Goal: Information Seeking & Learning: Check status

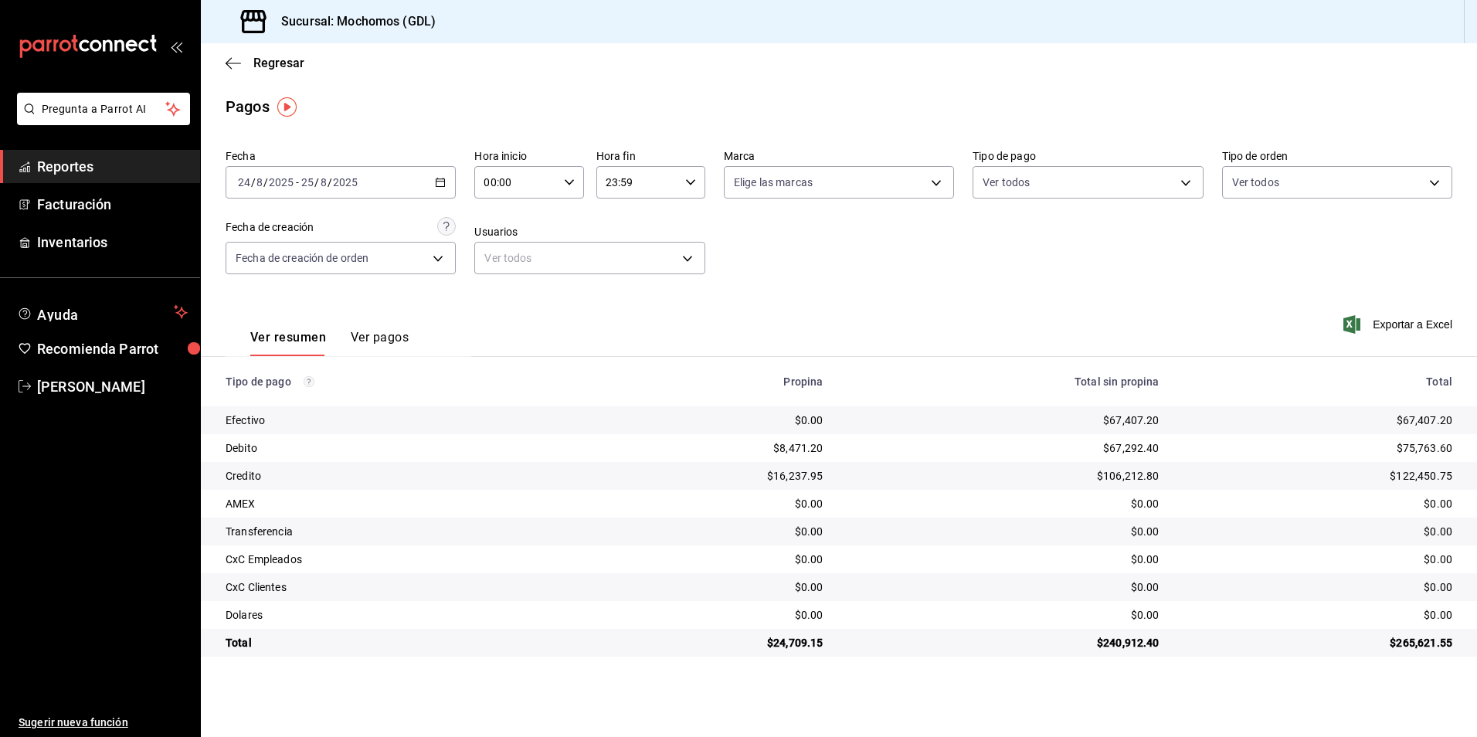
click at [347, 344] on div "Ver resumen Ver pagos" at bounding box center [329, 343] width 158 height 26
click at [365, 340] on button "Ver pagos" at bounding box center [380, 343] width 58 height 26
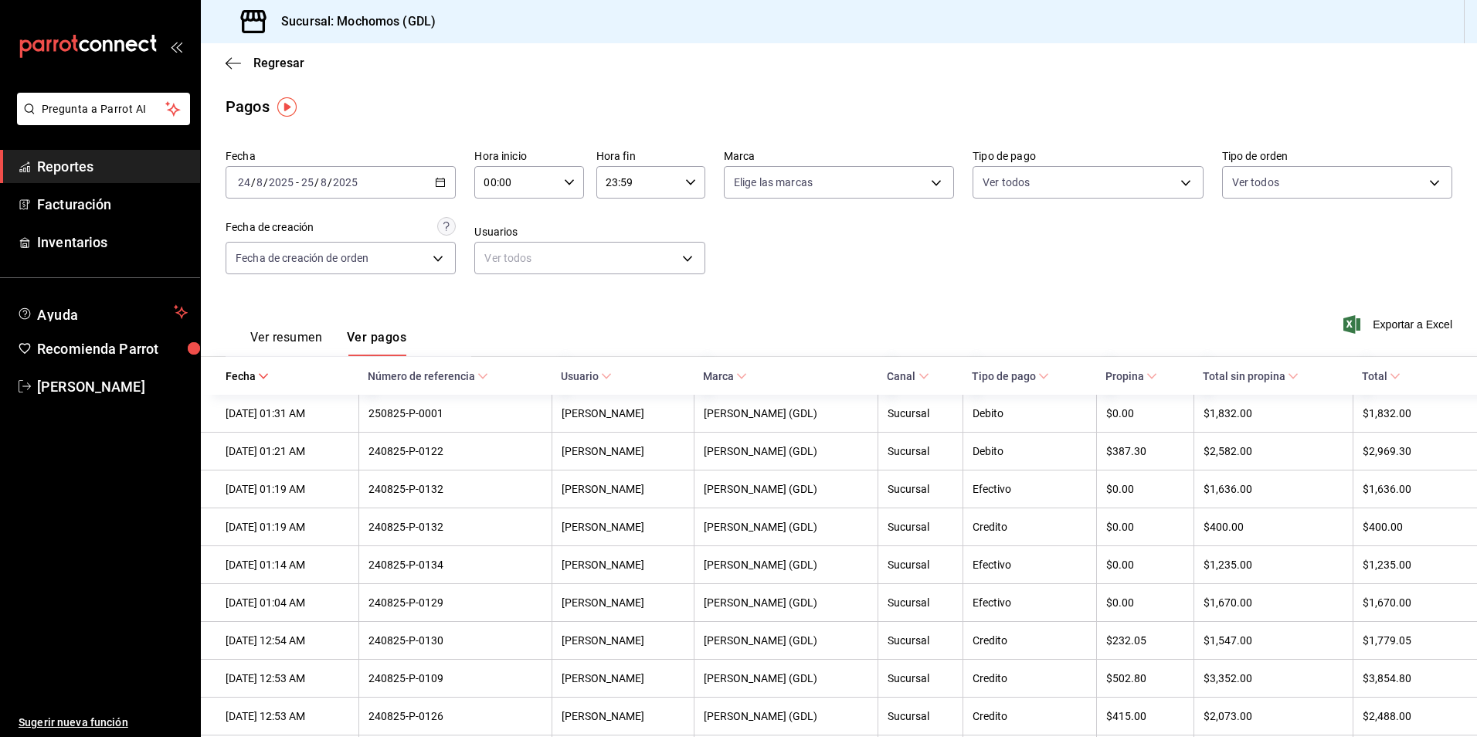
click at [297, 325] on div "Ver resumen Ver pagos" at bounding box center [316, 333] width 181 height 45
click at [284, 337] on button "Ver resumen" at bounding box center [286, 343] width 72 height 26
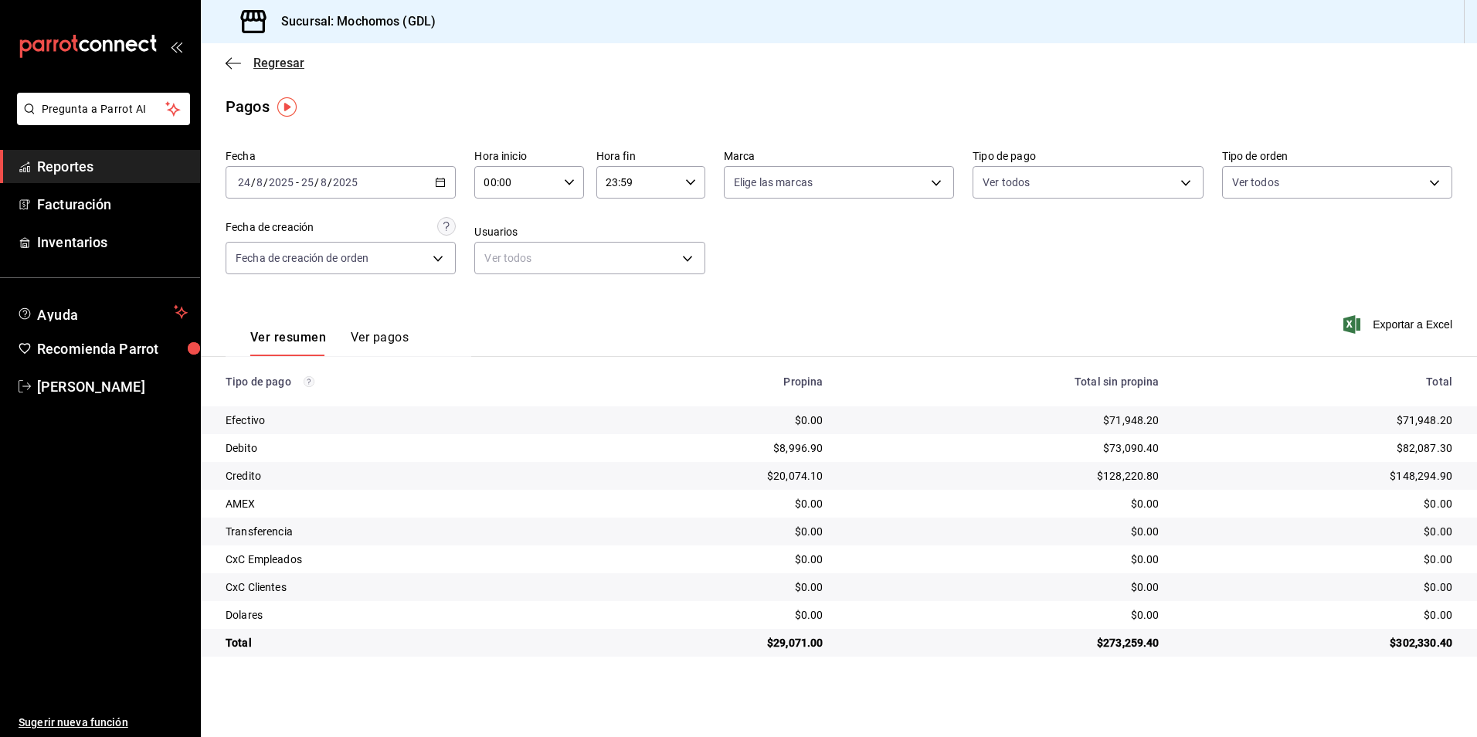
click at [237, 67] on icon "button" at bounding box center [233, 63] width 15 height 14
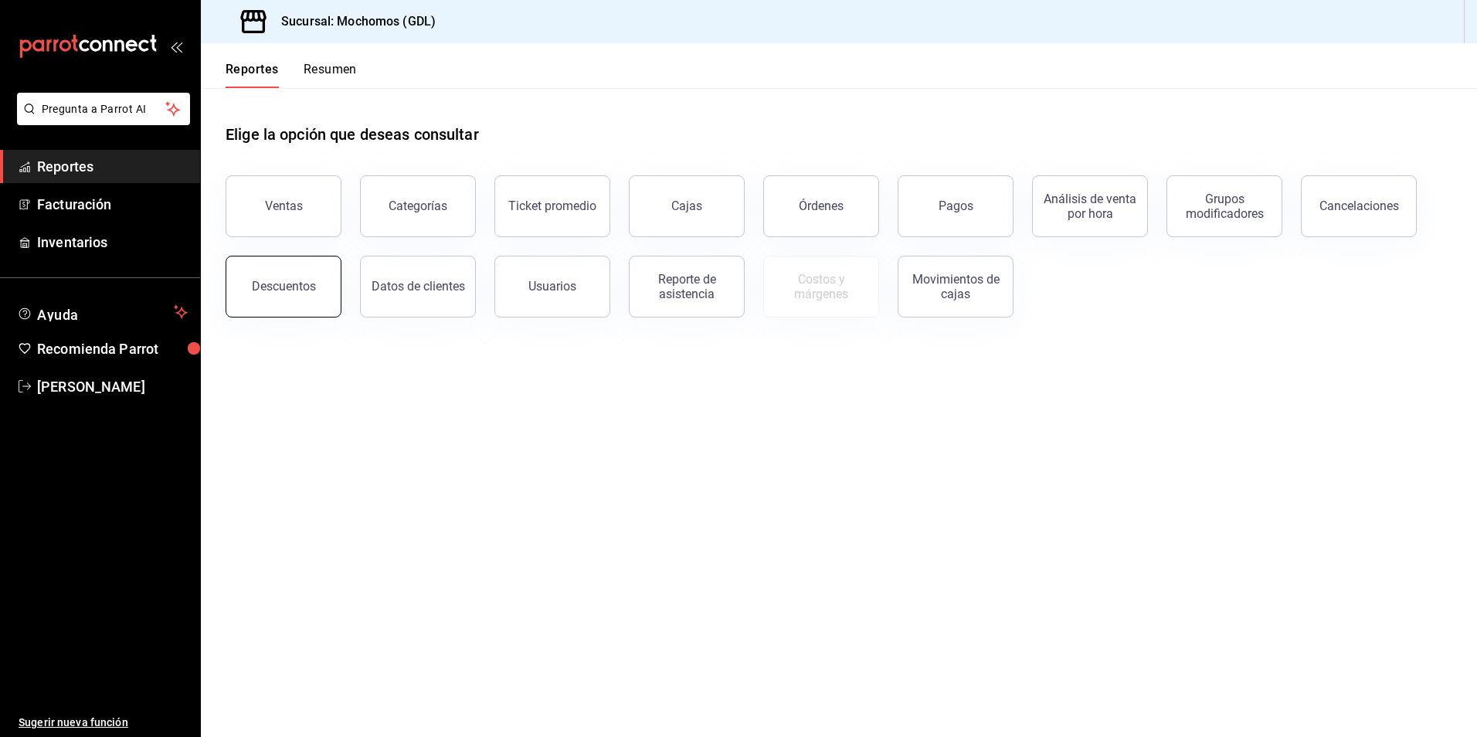
click at [327, 300] on button "Descuentos" at bounding box center [284, 287] width 116 height 62
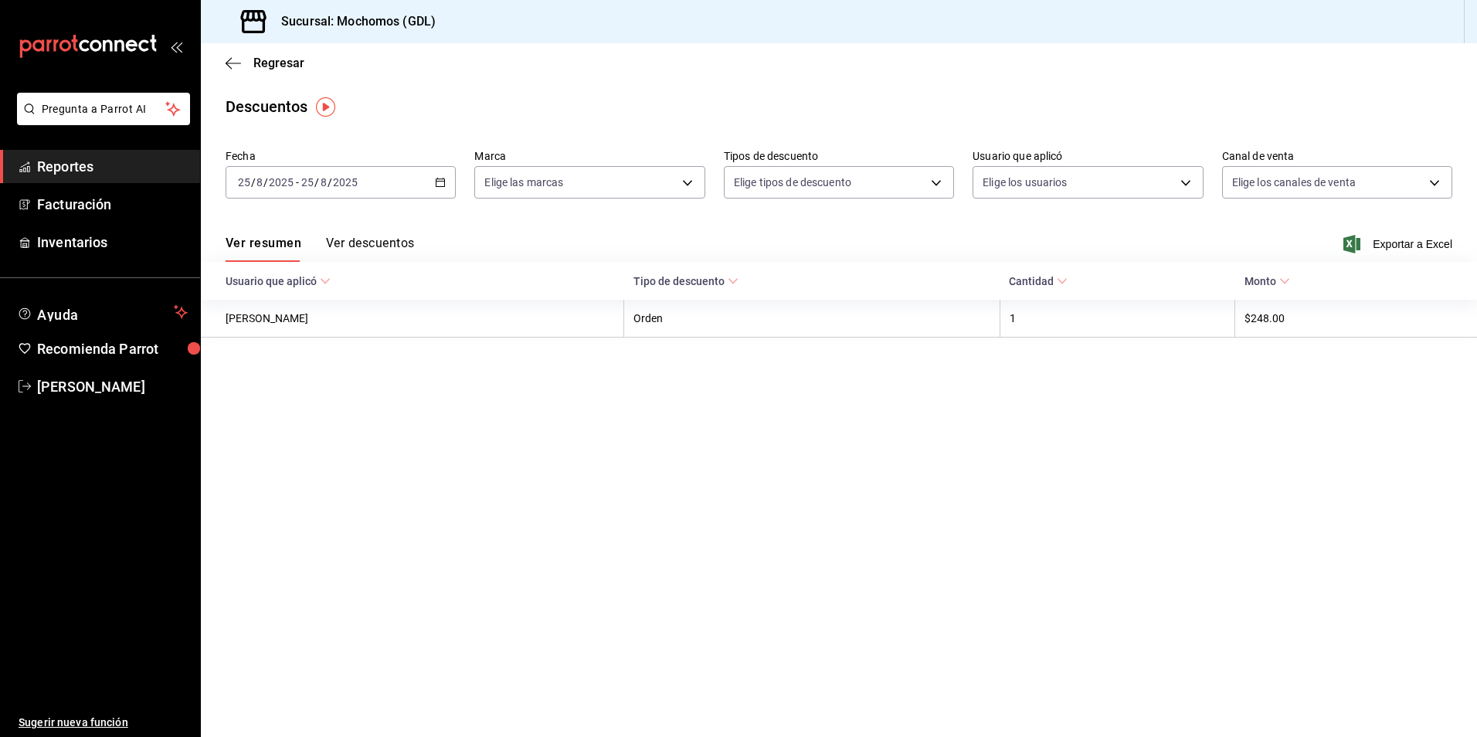
click at [440, 179] on \(Stroke\) "button" at bounding box center [440, 182] width 9 height 8
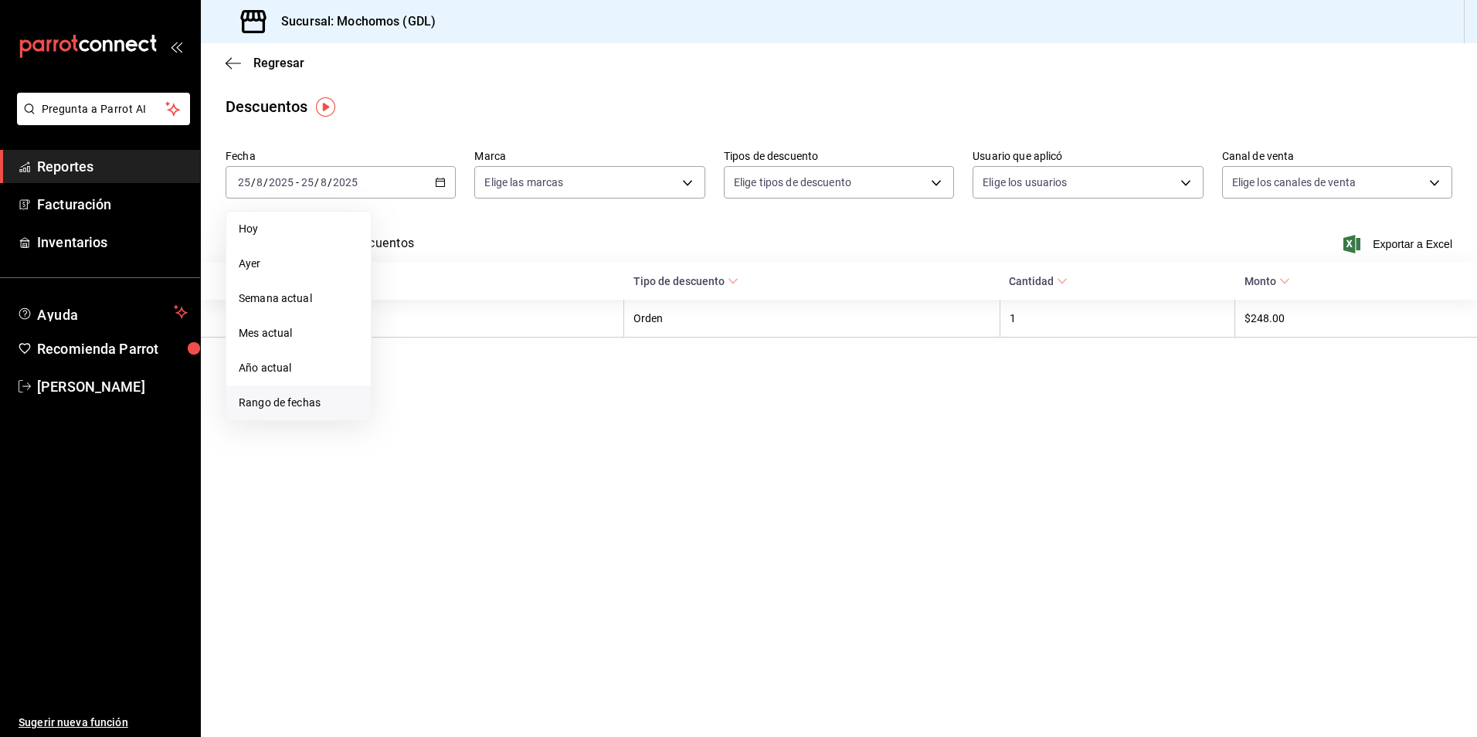
click at [311, 397] on span "Rango de fechas" at bounding box center [299, 403] width 120 height 16
click at [562, 389] on button "24" at bounding box center [568, 387] width 27 height 28
click at [406, 423] on abbr "25" at bounding box center [404, 421] width 10 height 11
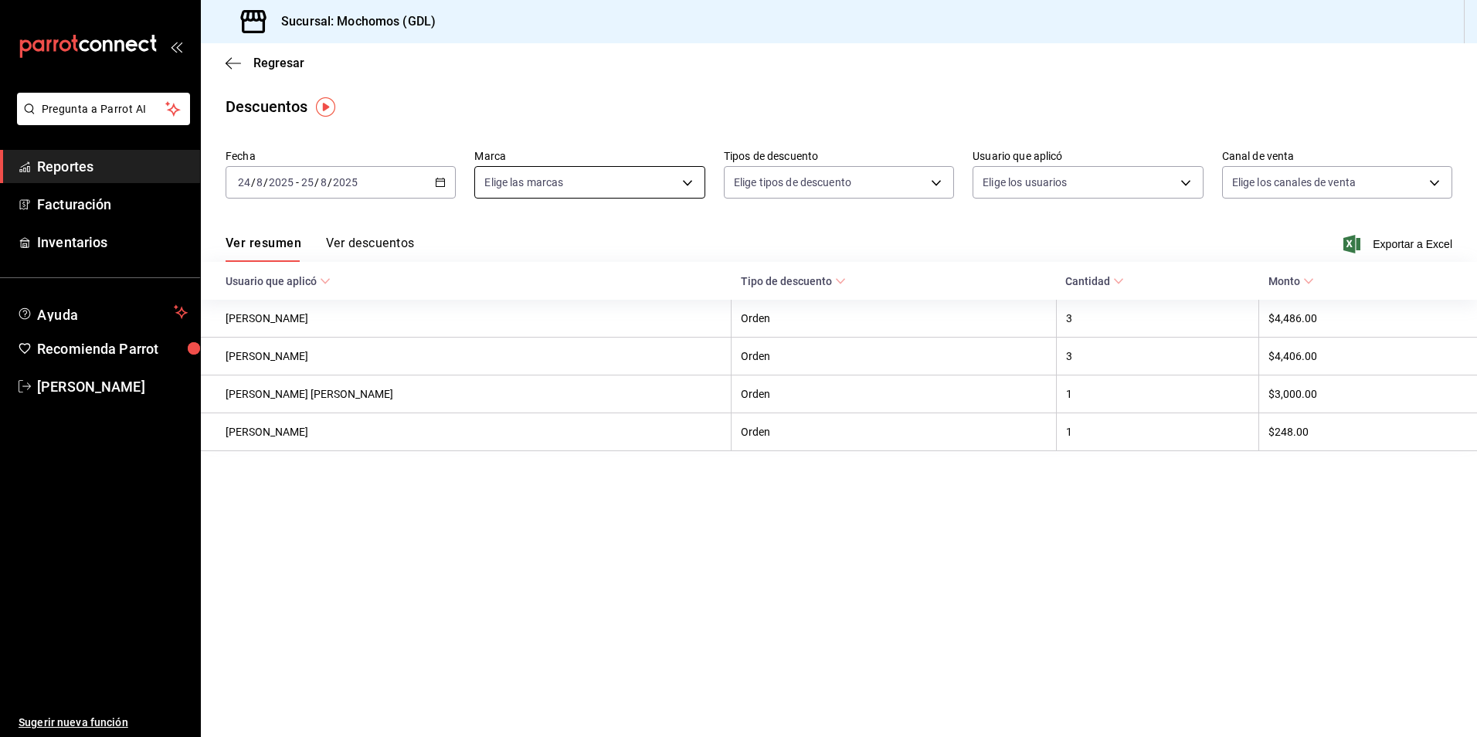
click at [651, 195] on body "Pregunta a Parrot AI Reportes Facturación Inventarios Ayuda Recomienda Parrot […" at bounding box center [738, 368] width 1477 height 737
click at [488, 322] on input "checkbox" at bounding box center [491, 329] width 14 height 14
checkbox input "true"
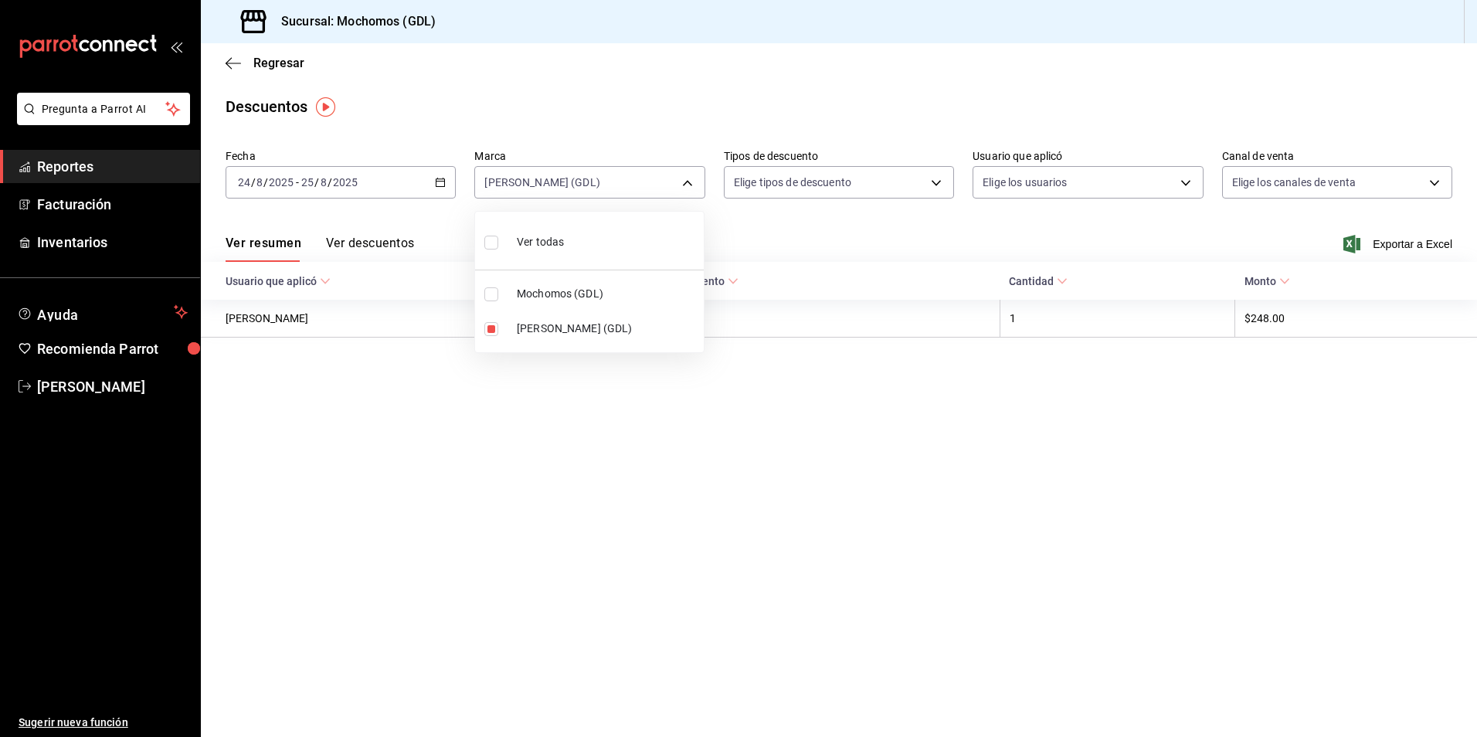
click at [478, 294] on li "Mochomos (GDL)" at bounding box center [589, 294] width 229 height 35
type input "9cac9703-0c5a-4d8b-addd-5b6b571d65b9,36c25d4a-7cb0-456c-a434-e981d54830bc"
checkbox input "true"
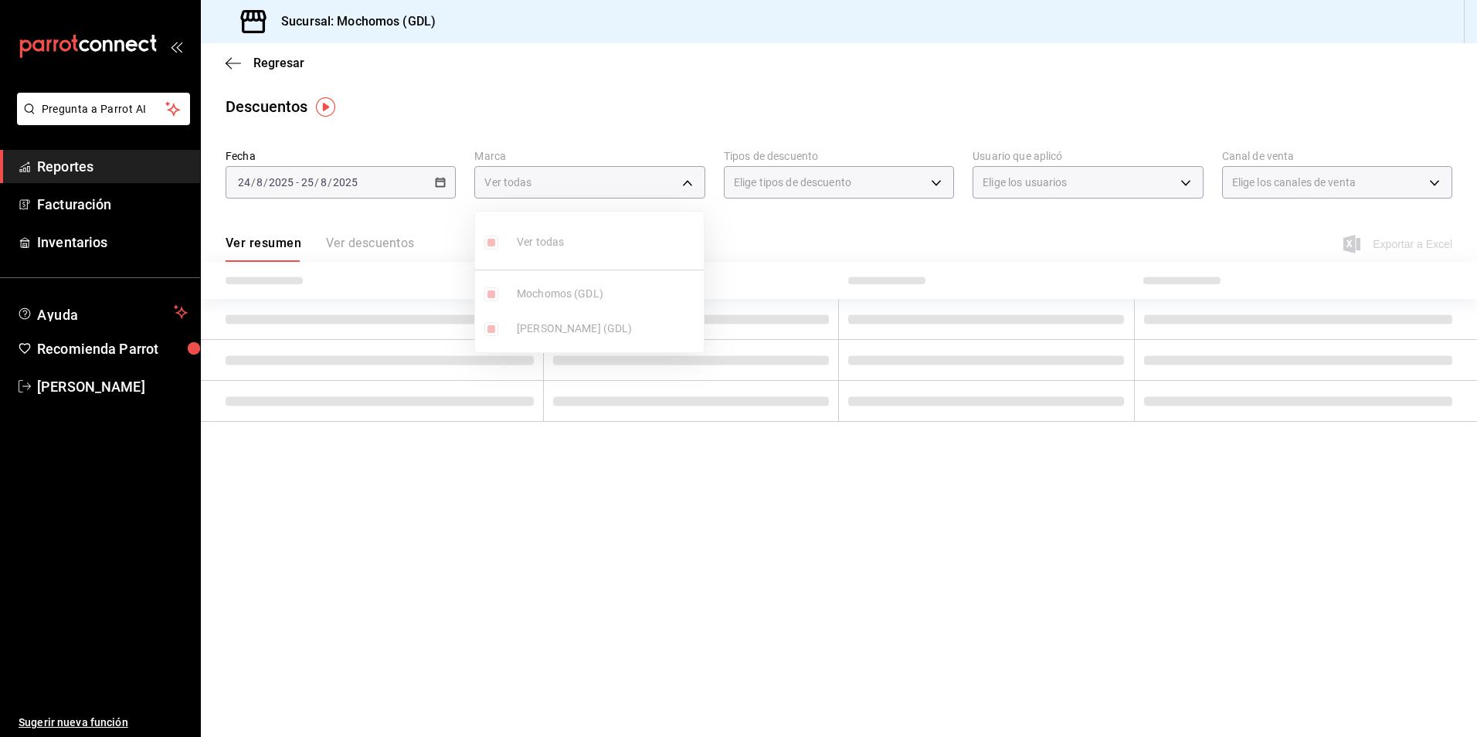
click at [492, 328] on input "checkbox" at bounding box center [491, 329] width 14 height 14
checkbox input "false"
type input "36c25d4a-7cb0-456c-a434-e981d54830bc"
checkbox input "false"
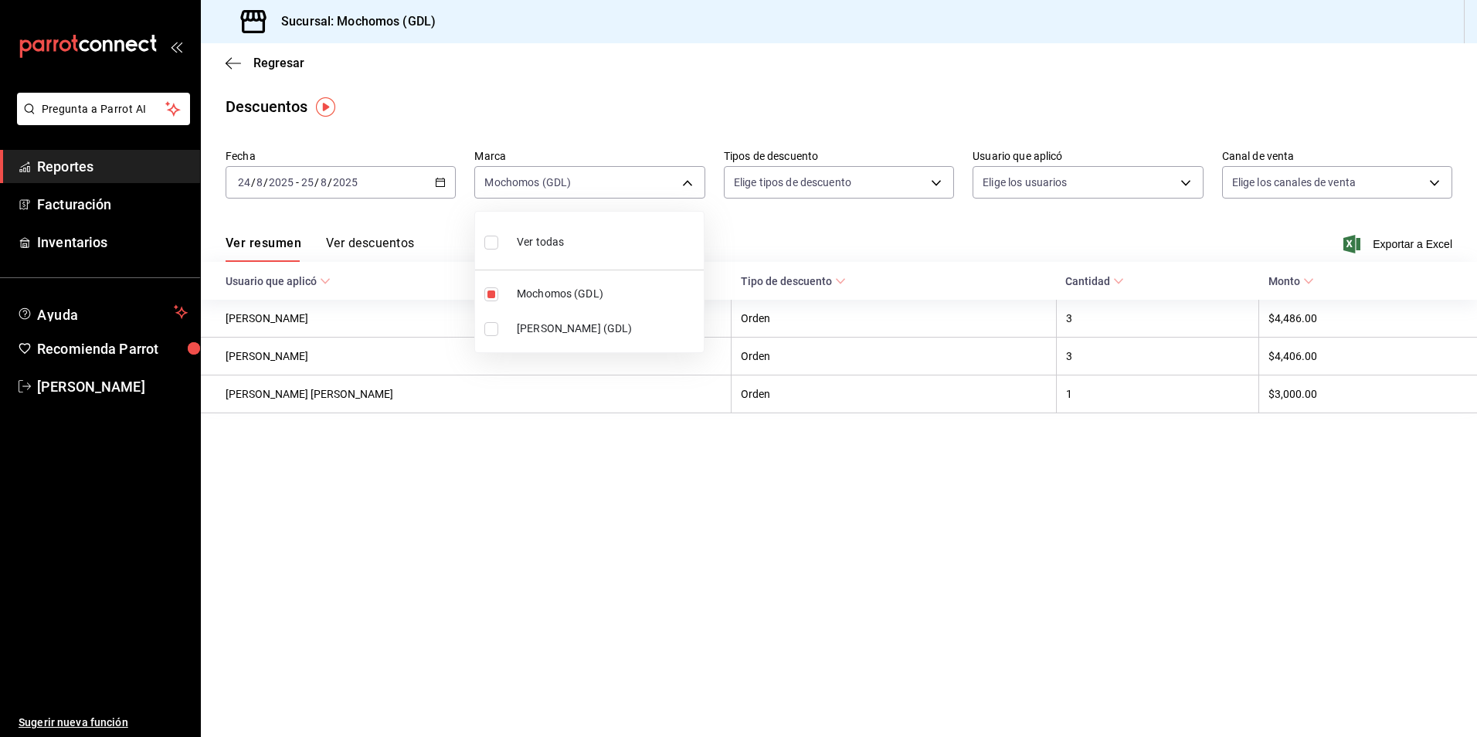
click at [829, 267] on div at bounding box center [738, 368] width 1477 height 737
click at [855, 179] on body "Pregunta a Parrot AI Reportes Facturación Inventarios Ayuda Recomienda Parrot […" at bounding box center [738, 368] width 1477 height 737
click at [744, 235] on input "checkbox" at bounding box center [744, 234] width 14 height 14
checkbox input "true"
type input "ORDER"
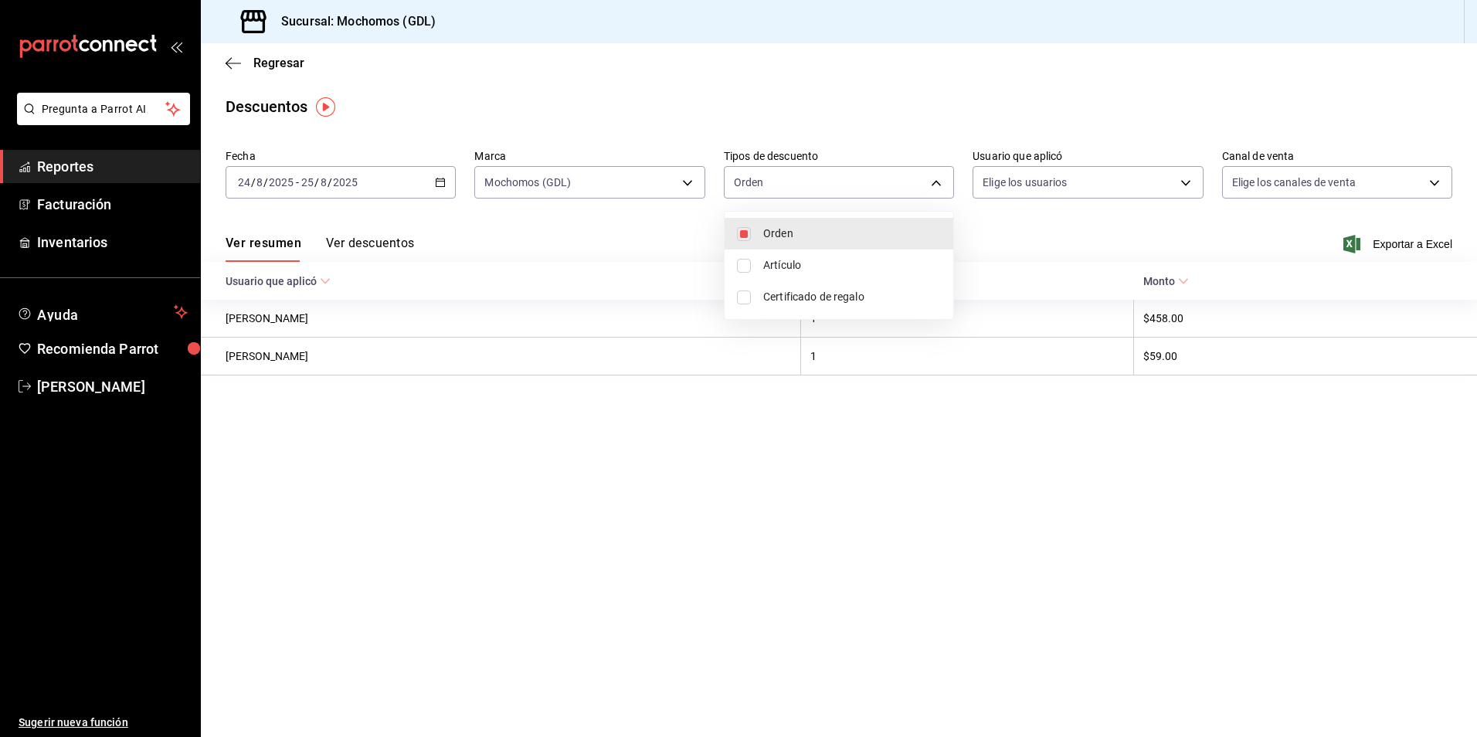
click at [745, 269] on input "checkbox" at bounding box center [744, 266] width 14 height 14
checkbox input "true"
type input "ORDER,ORDER_ITEM"
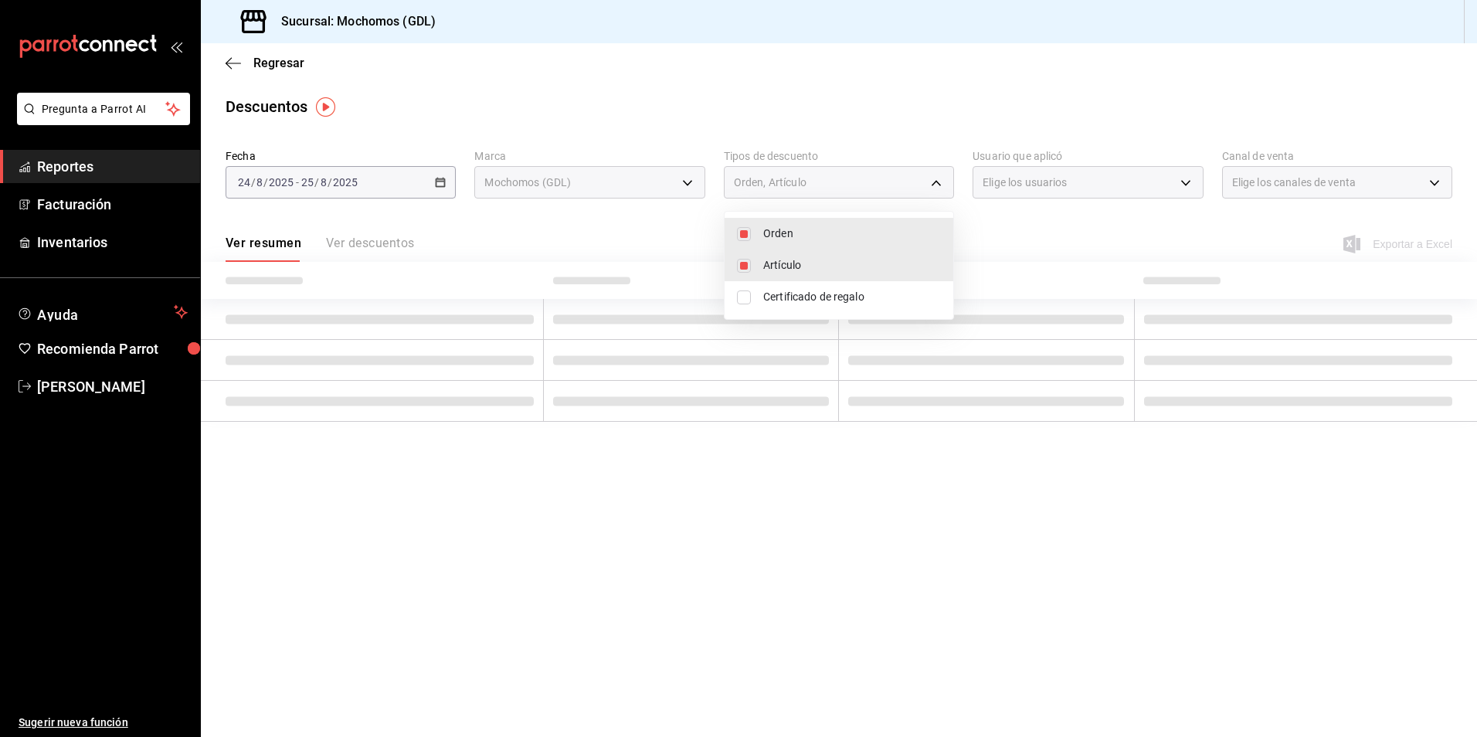
click at [738, 294] on input "checkbox" at bounding box center [744, 298] width 14 height 14
checkbox input "true"
type input "ORDER,ORDER_ITEM,CARD_REWARD"
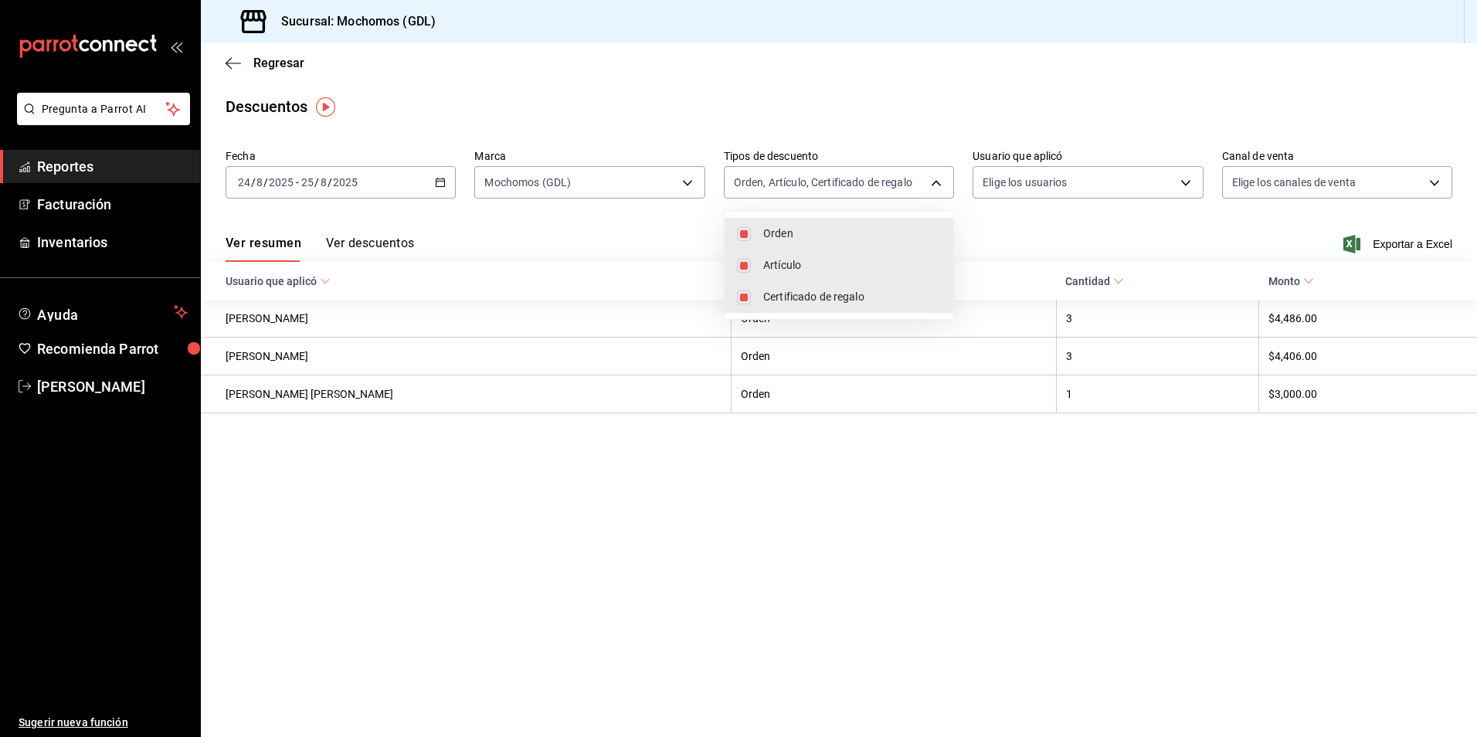
click at [1027, 222] on div at bounding box center [738, 368] width 1477 height 737
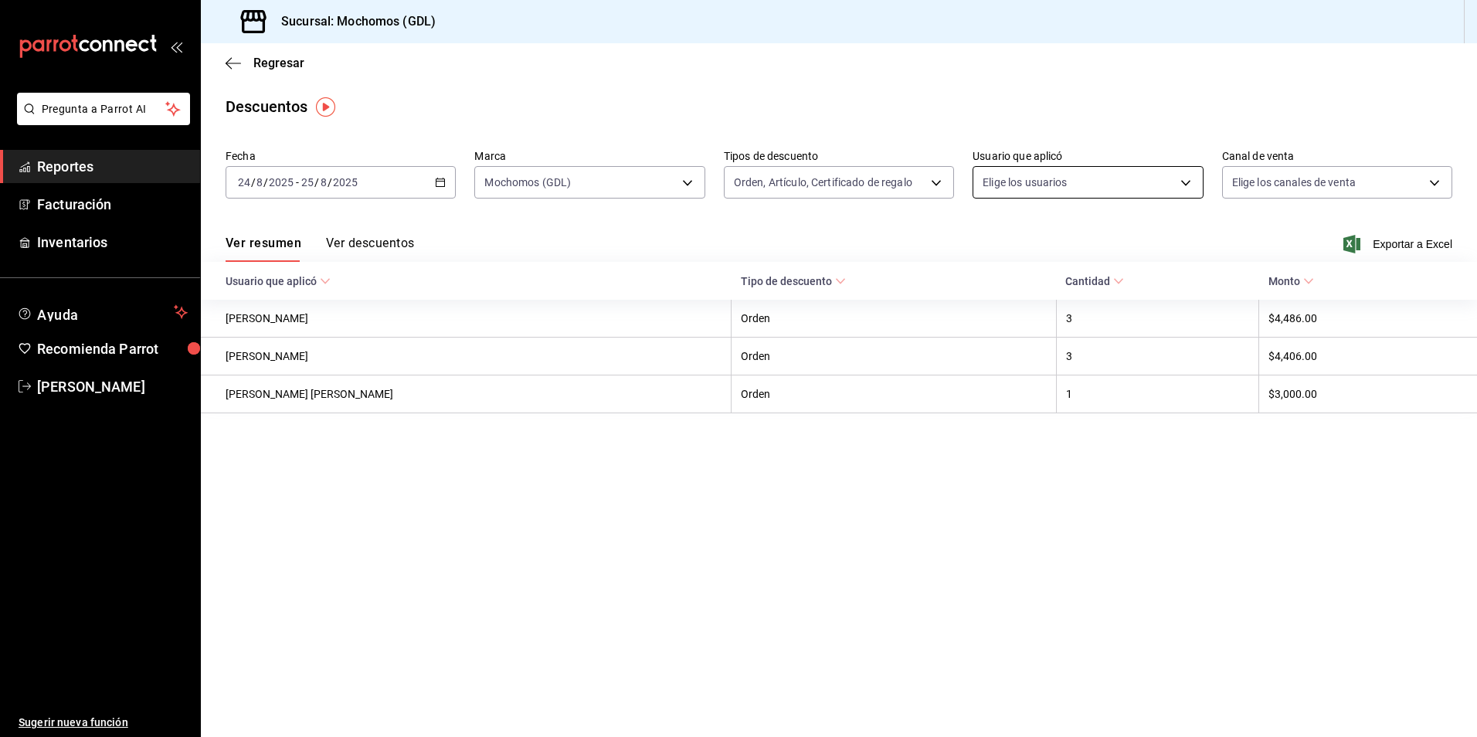
click at [1038, 187] on body "Pregunta a Parrot AI Reportes Facturación Inventarios Ayuda Recomienda Parrot […" at bounding box center [738, 368] width 1477 height 737
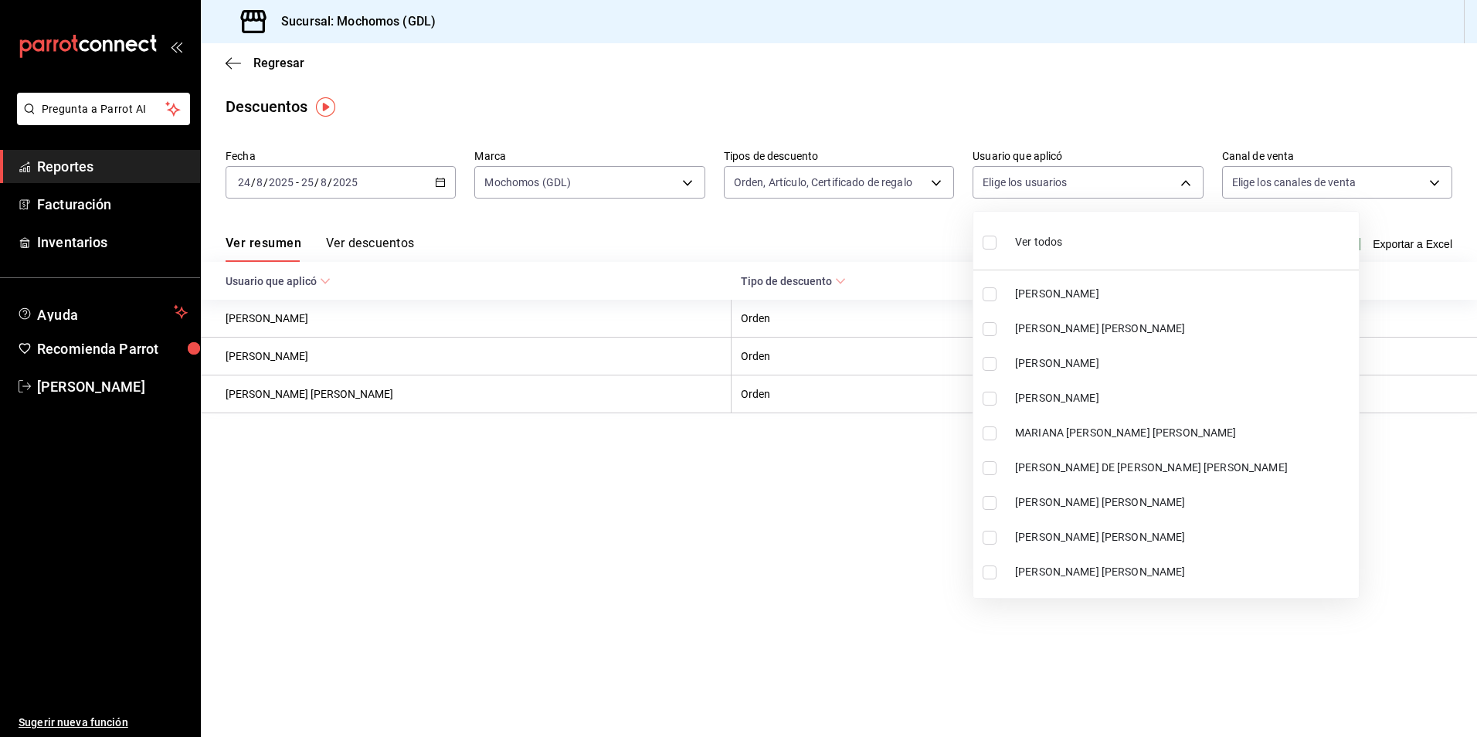
click at [997, 250] on label at bounding box center [993, 242] width 20 height 22
click at [997, 250] on input "checkbox" at bounding box center [990, 243] width 14 height 14
checkbox input "false"
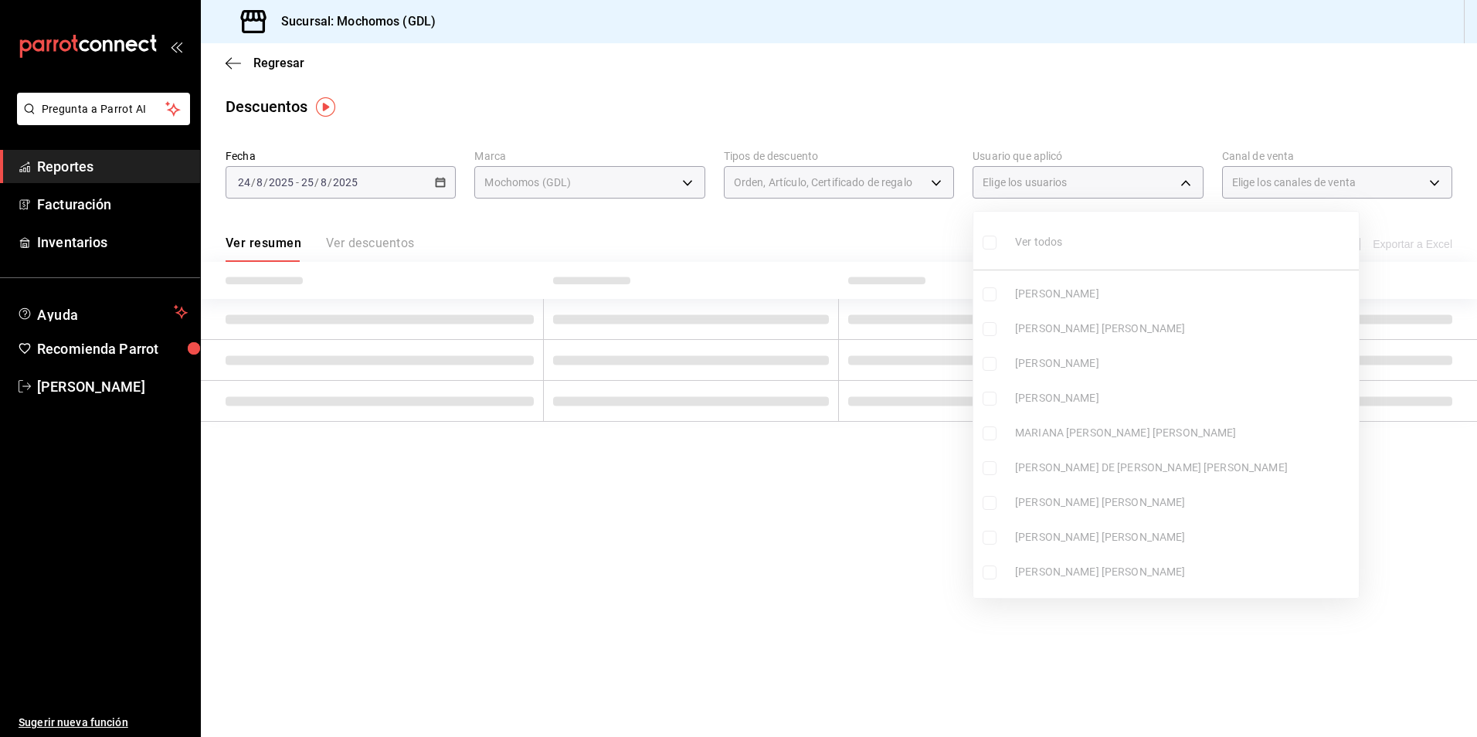
click at [987, 234] on ul "Ver todos [PERSON_NAME] [PERSON_NAME] [PERSON_NAME] [PERSON_NAME] [PERSON_NAME]…" at bounding box center [1167, 405] width 386 height 386
checkbox input "false"
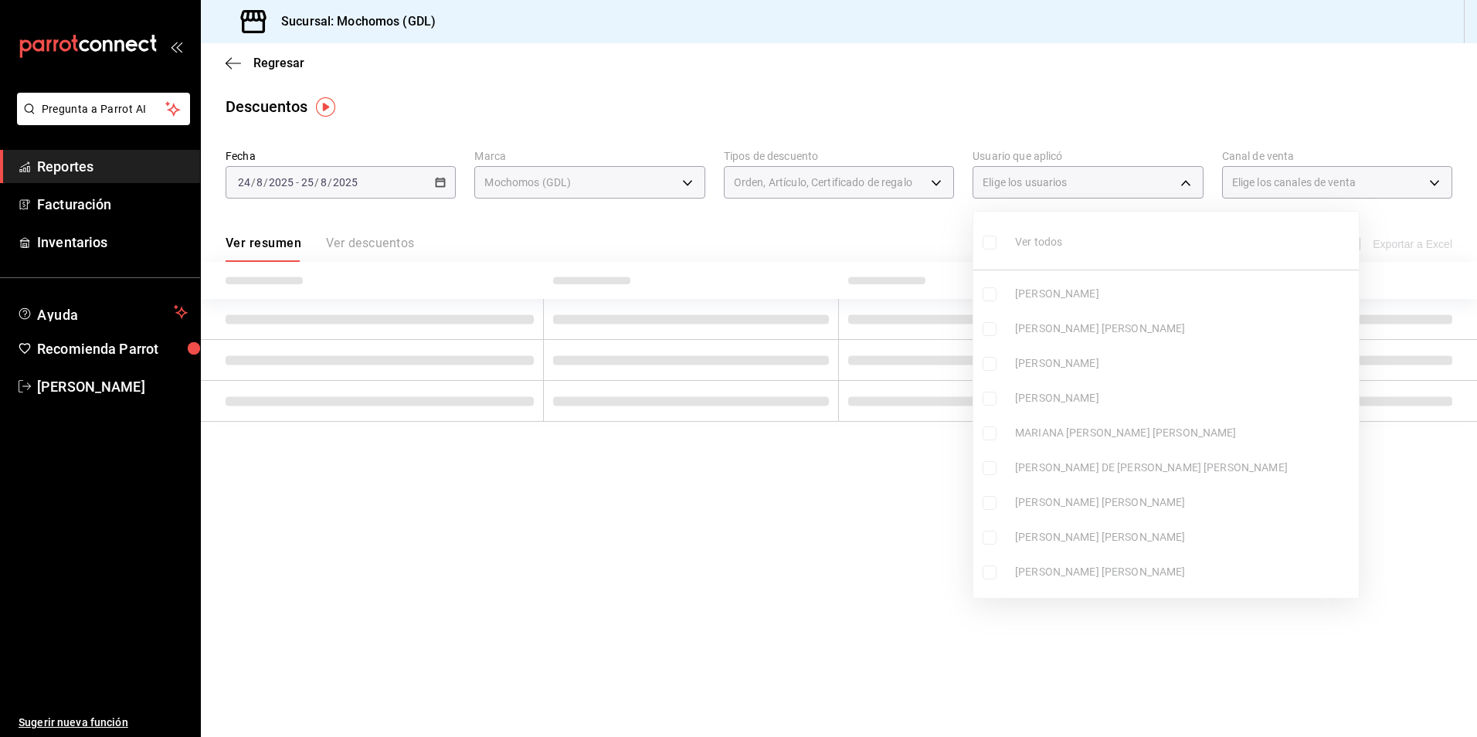
checkbox input "false"
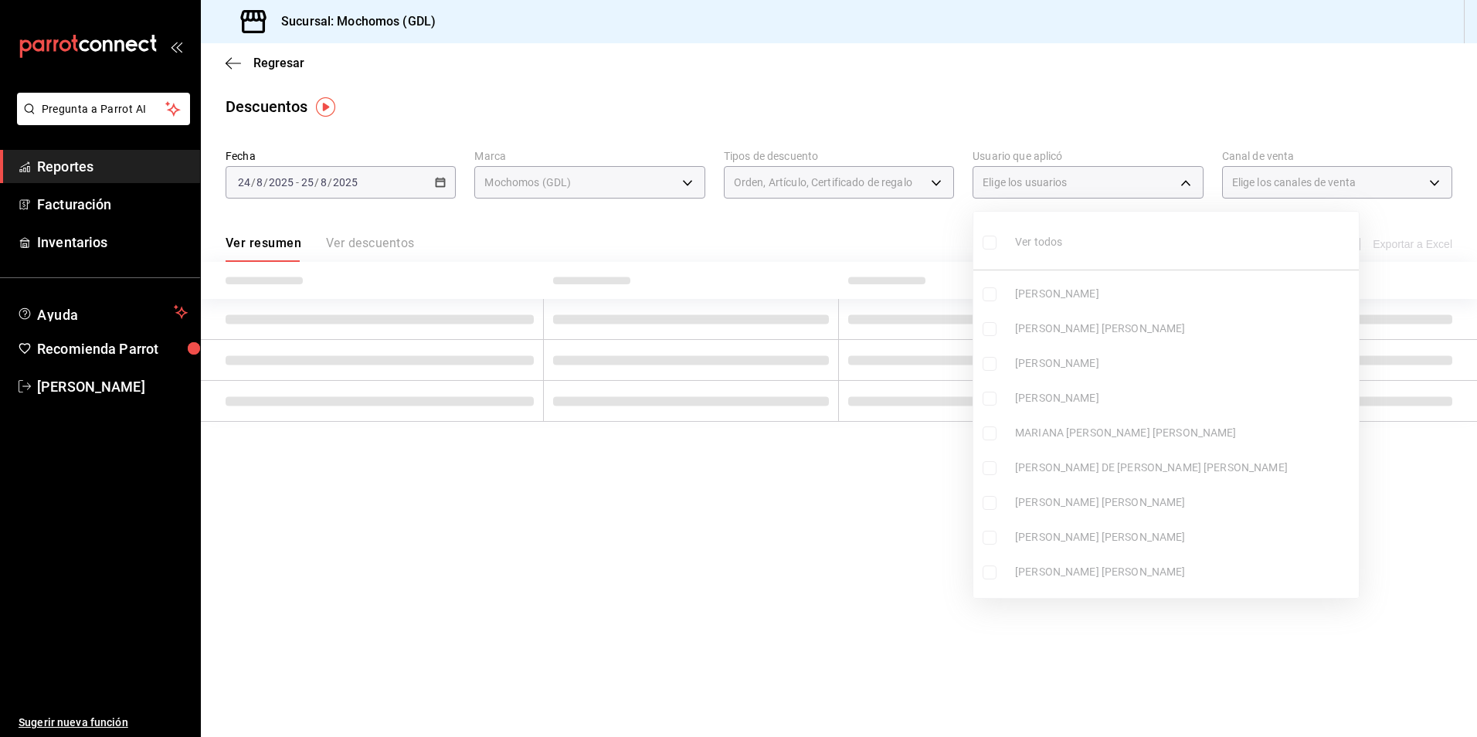
checkbox input "false"
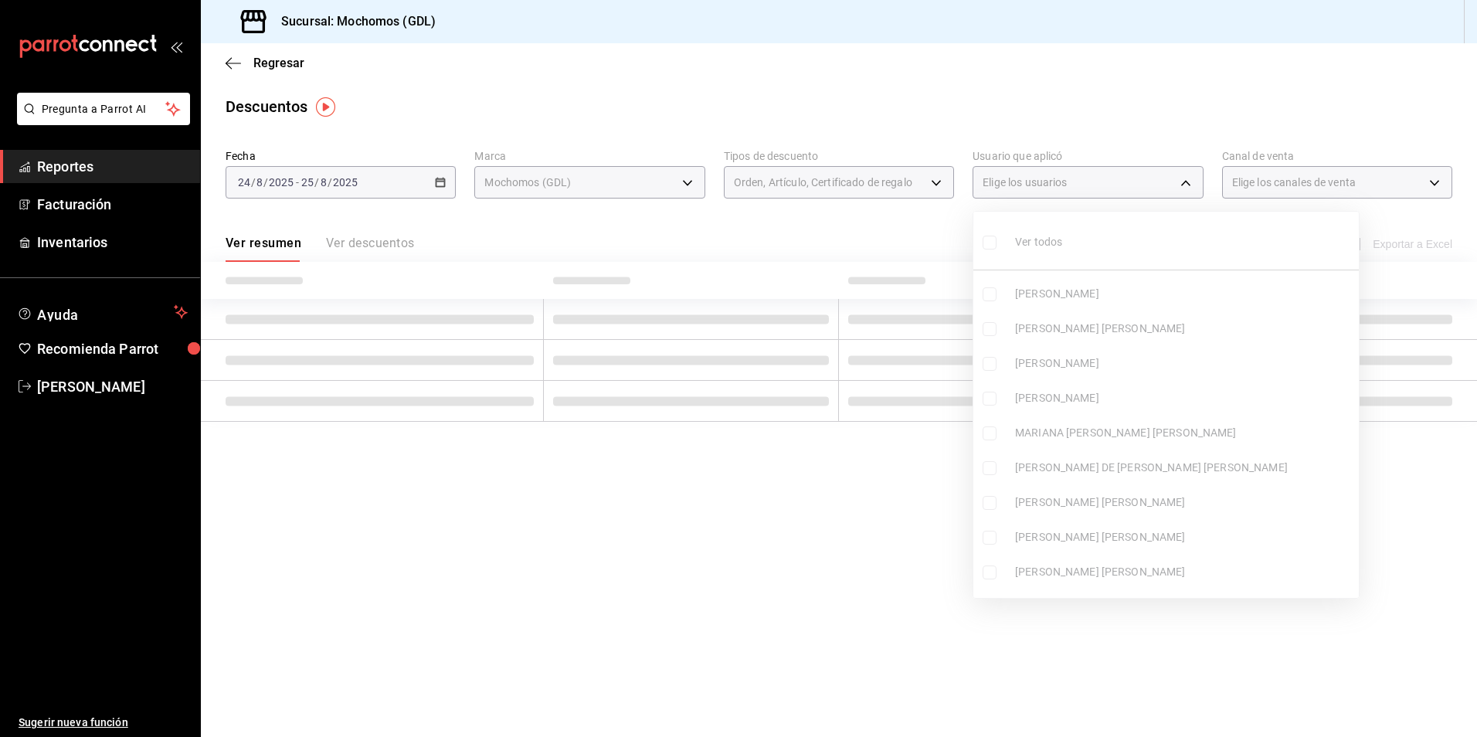
checkbox input "false"
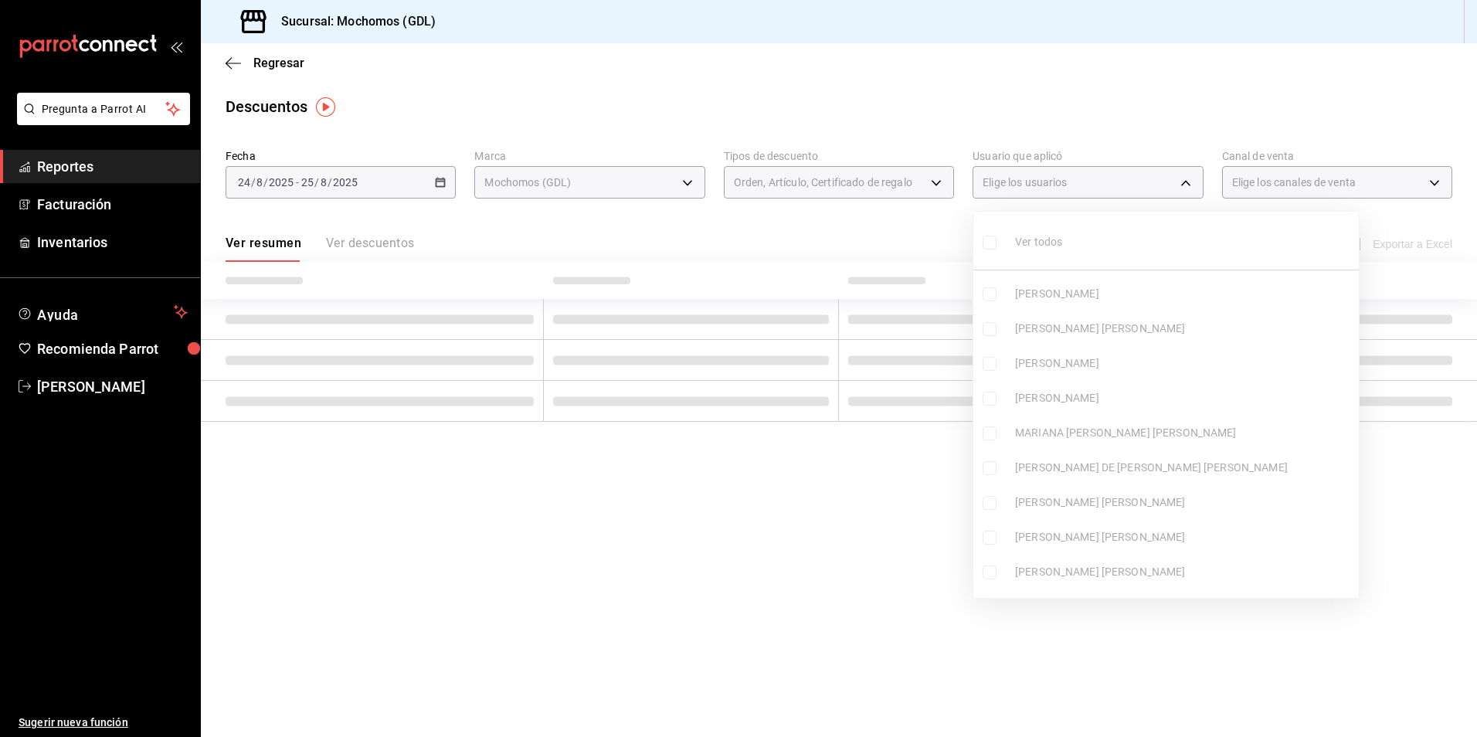
checkbox input "false"
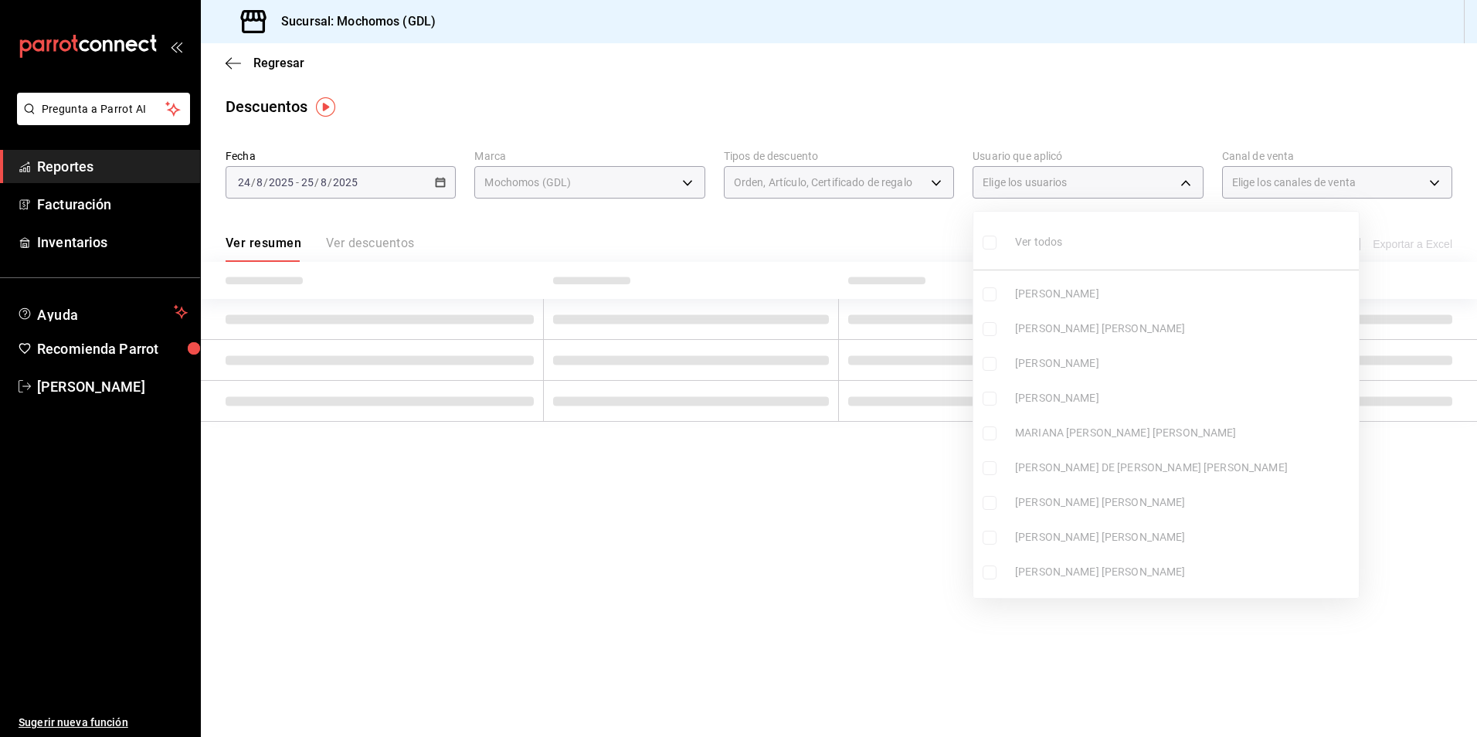
checkbox input "false"
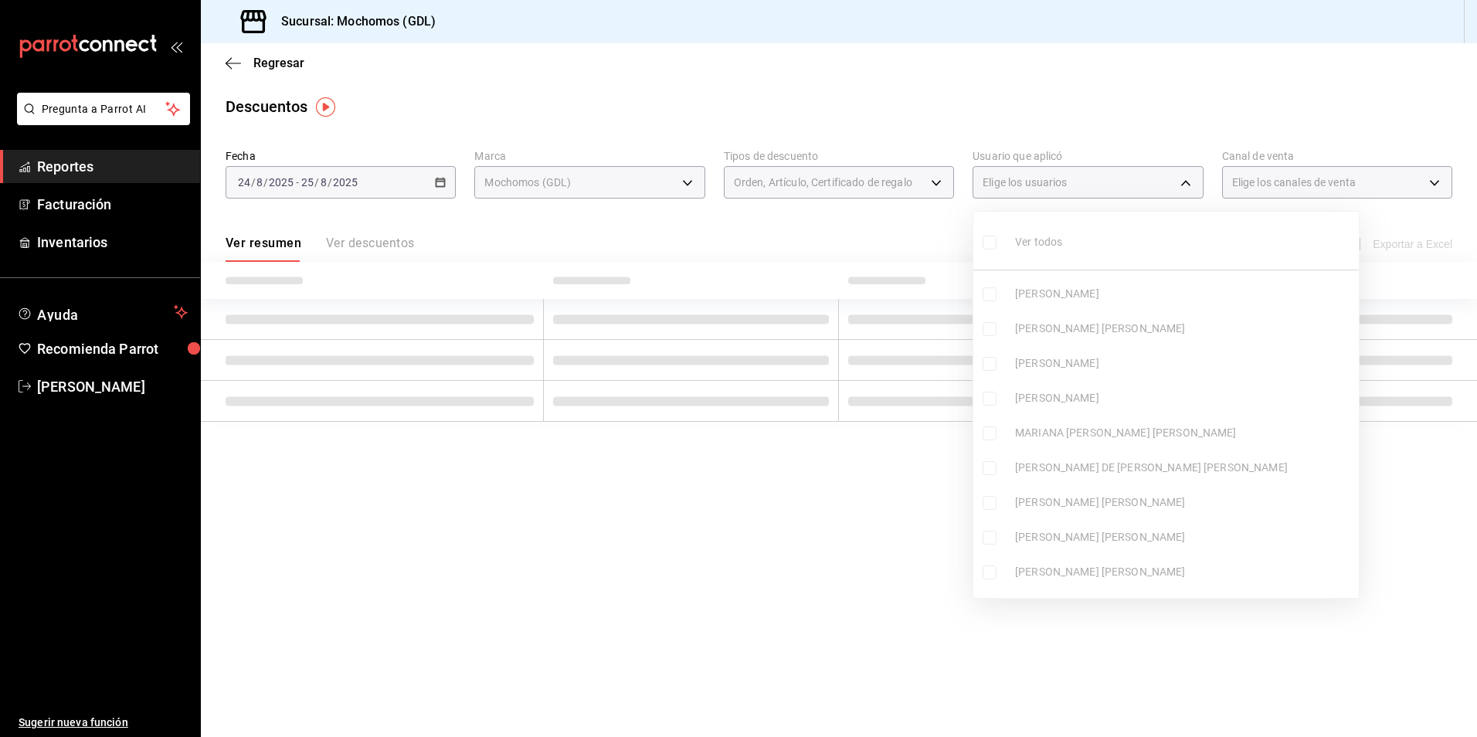
checkbox input "false"
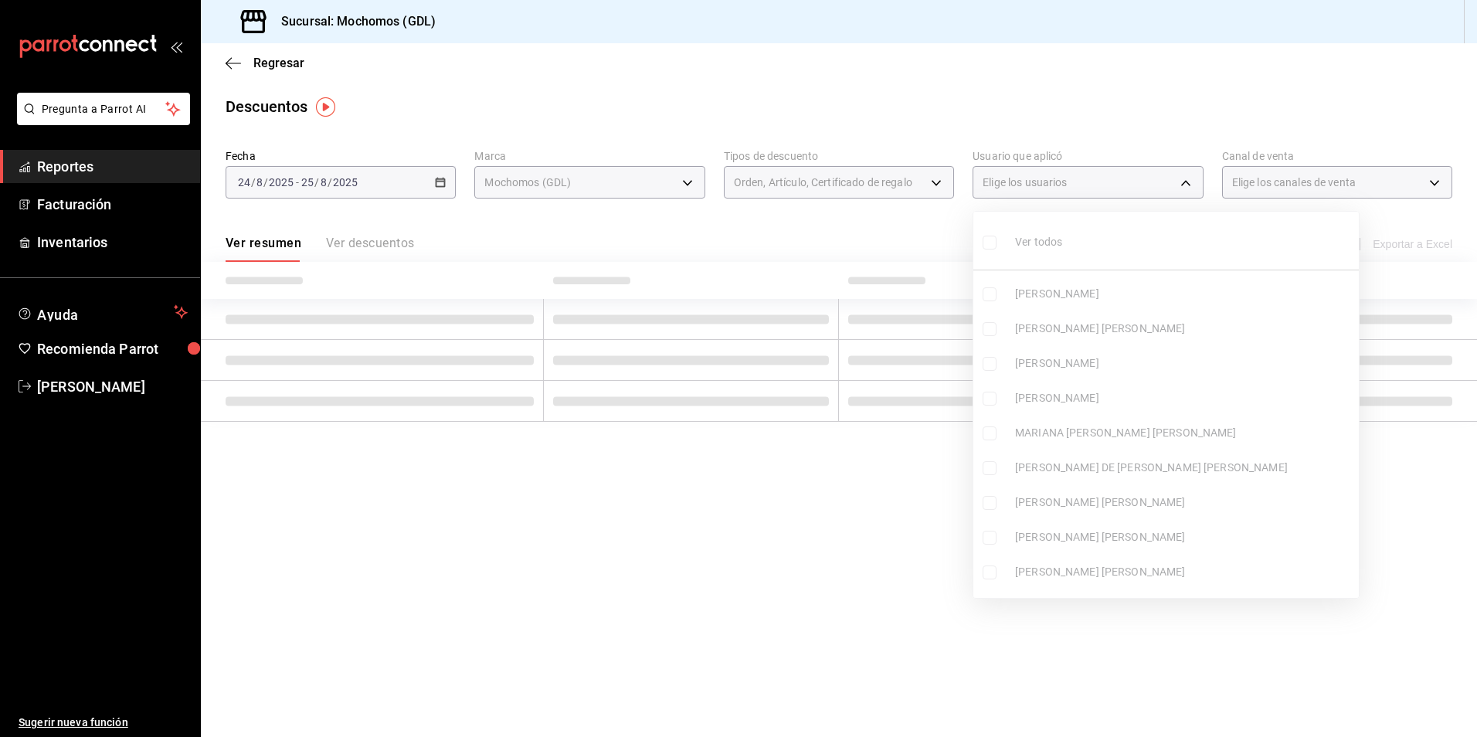
checkbox input "false"
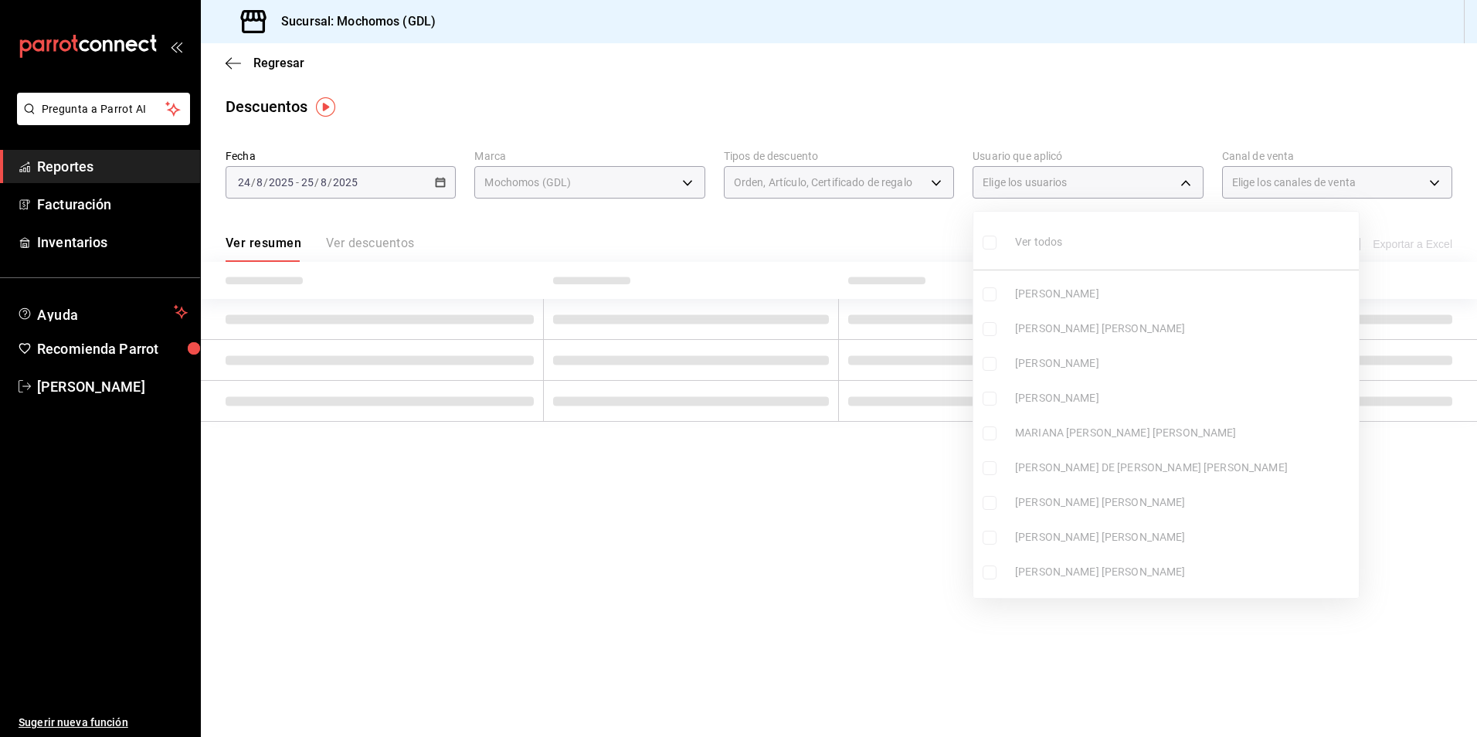
checkbox input "false"
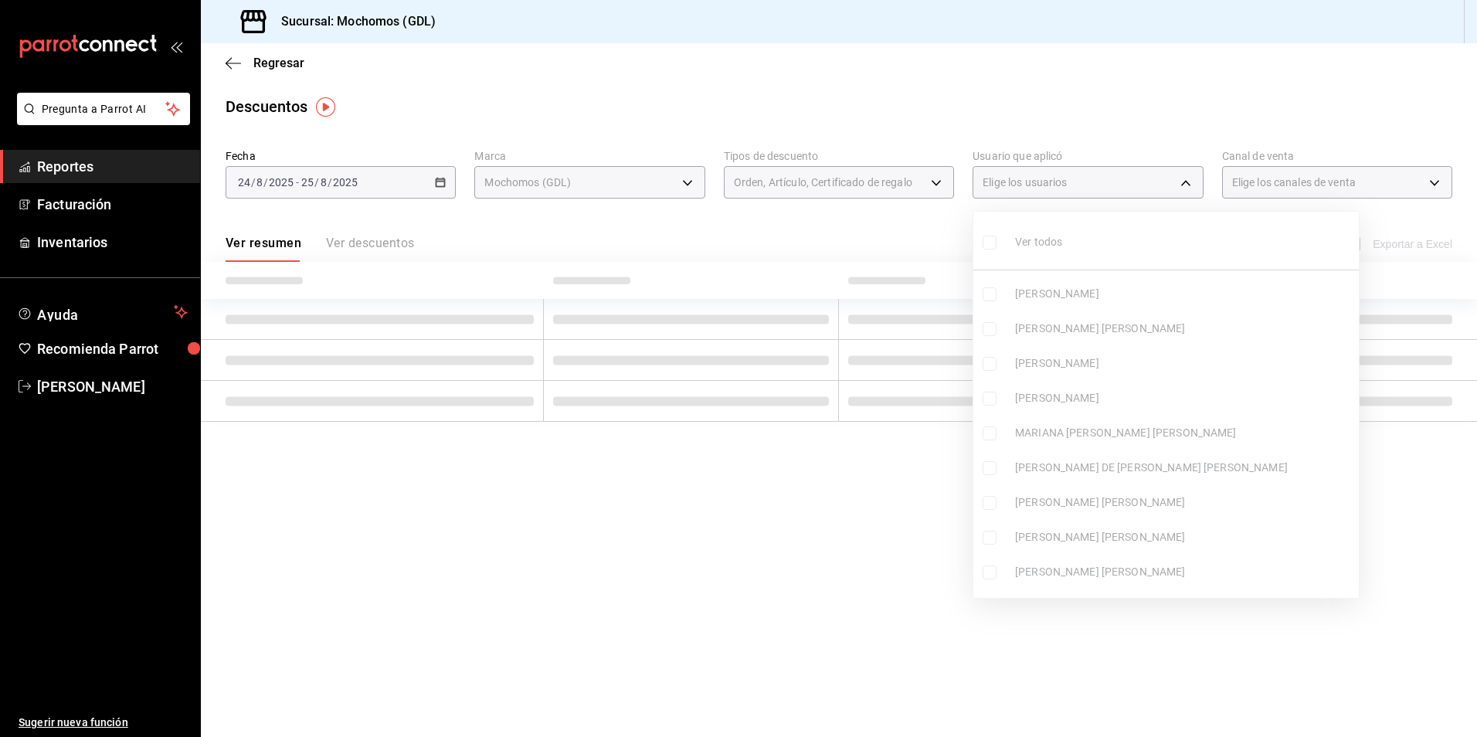
checkbox input "false"
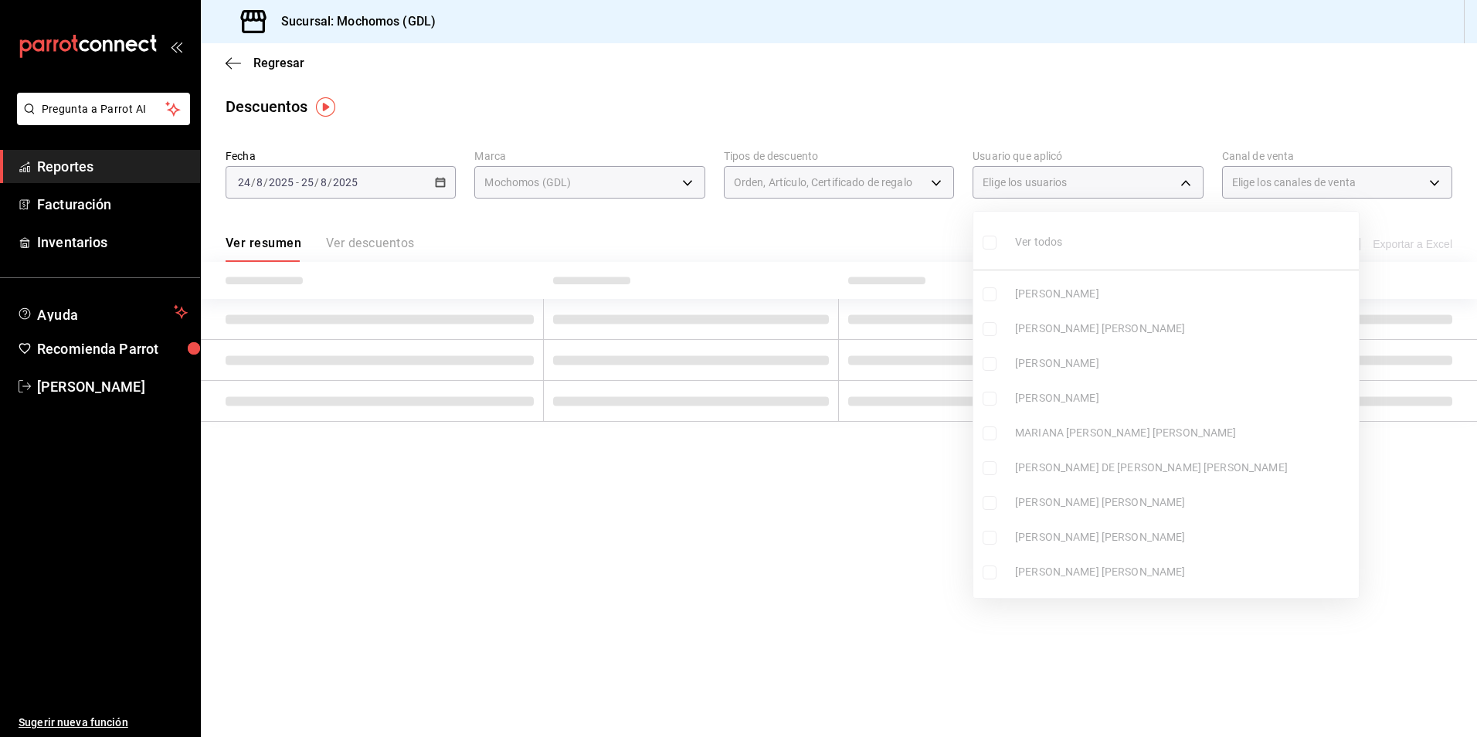
checkbox input "false"
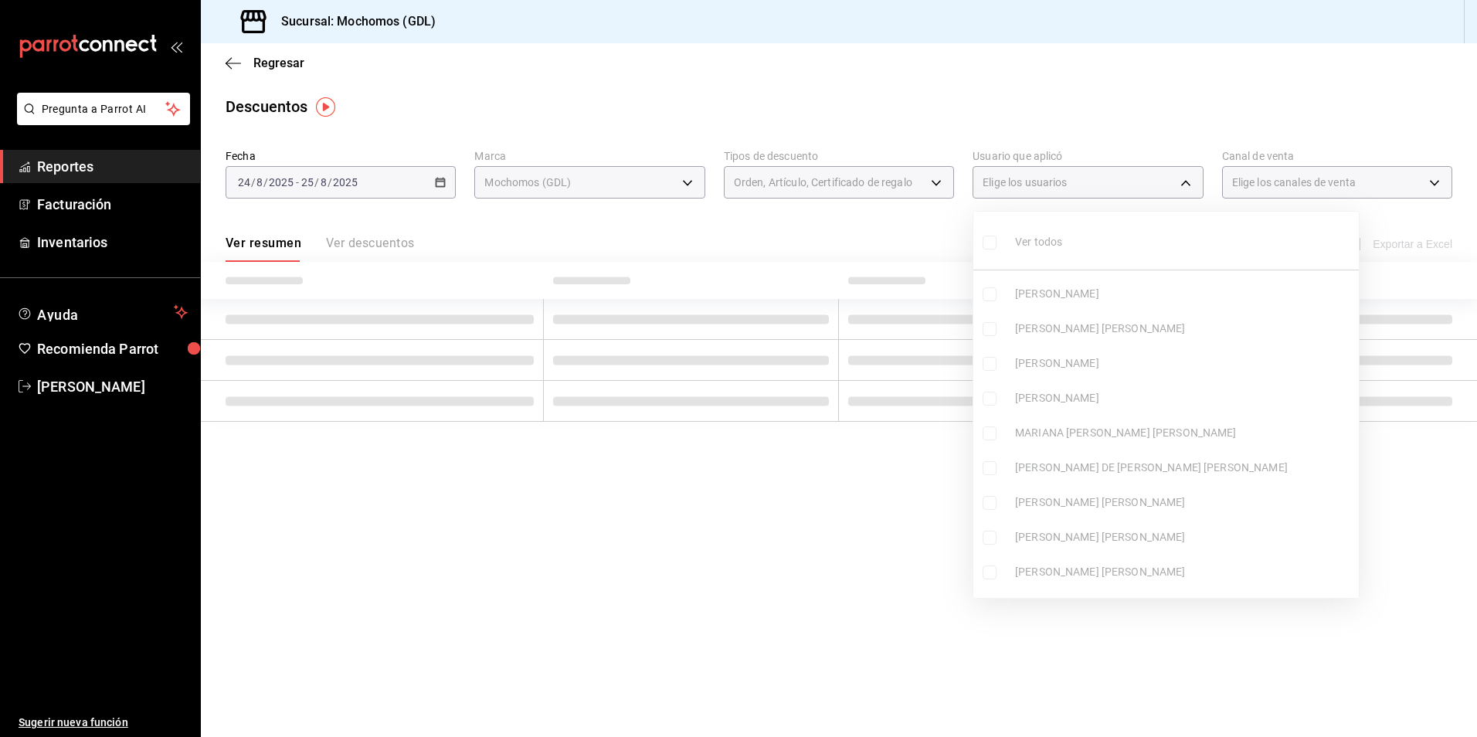
checkbox input "false"
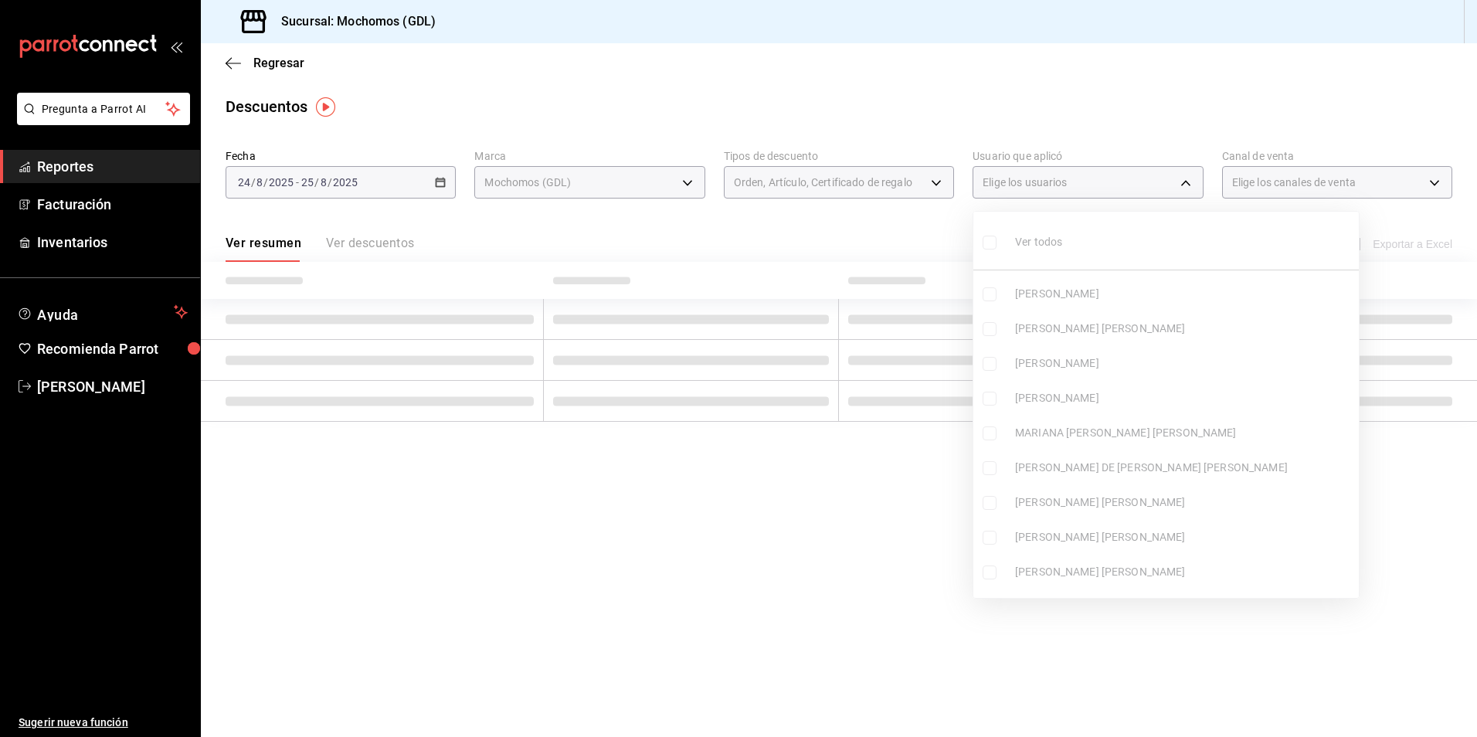
checkbox input "false"
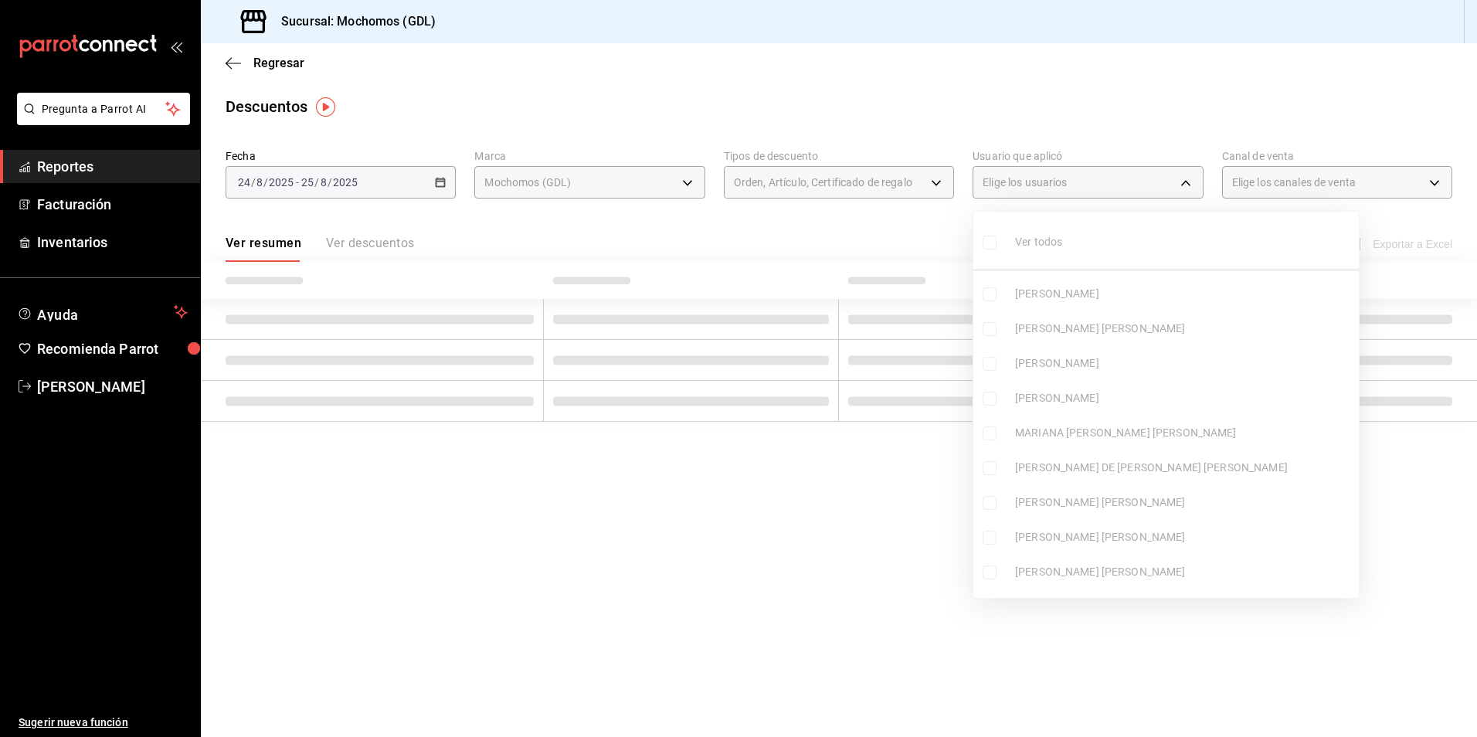
checkbox input "false"
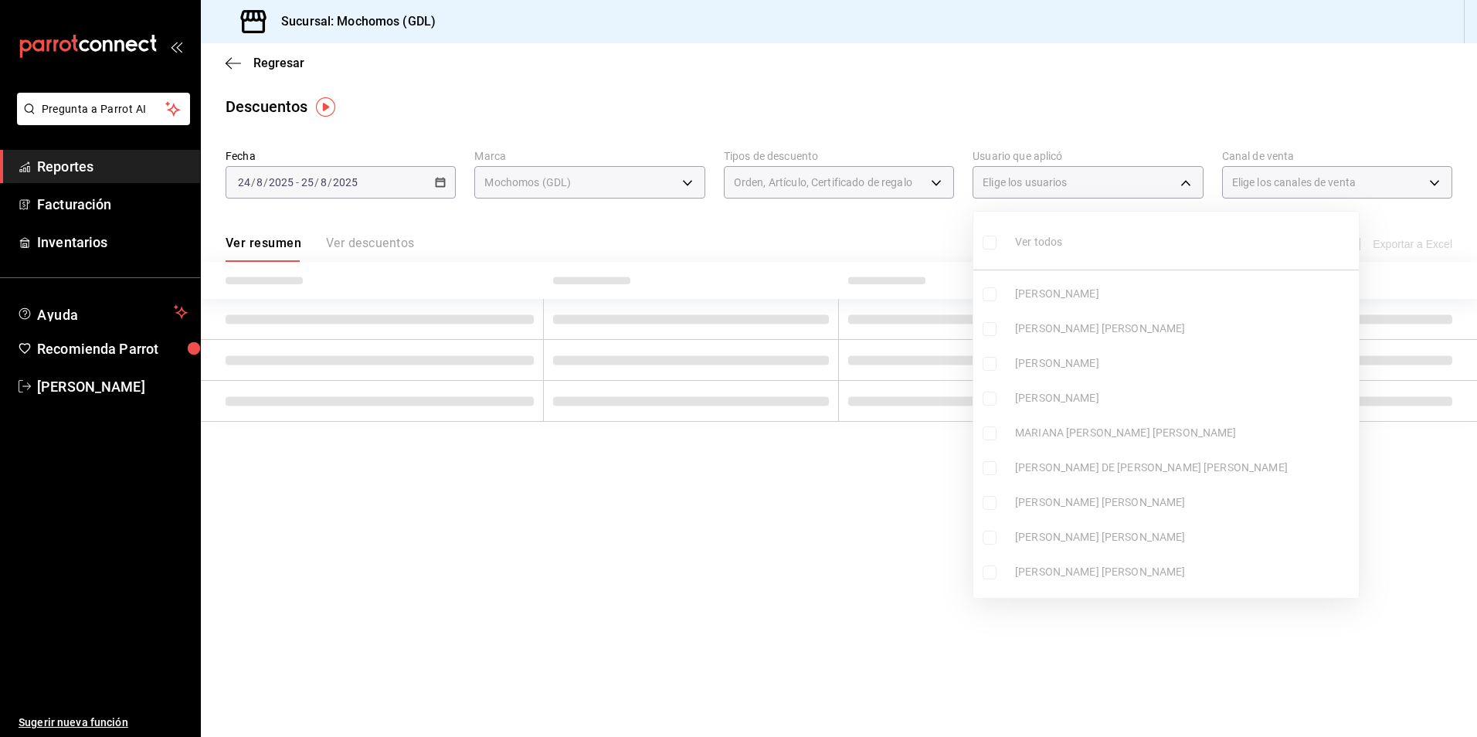
checkbox input "false"
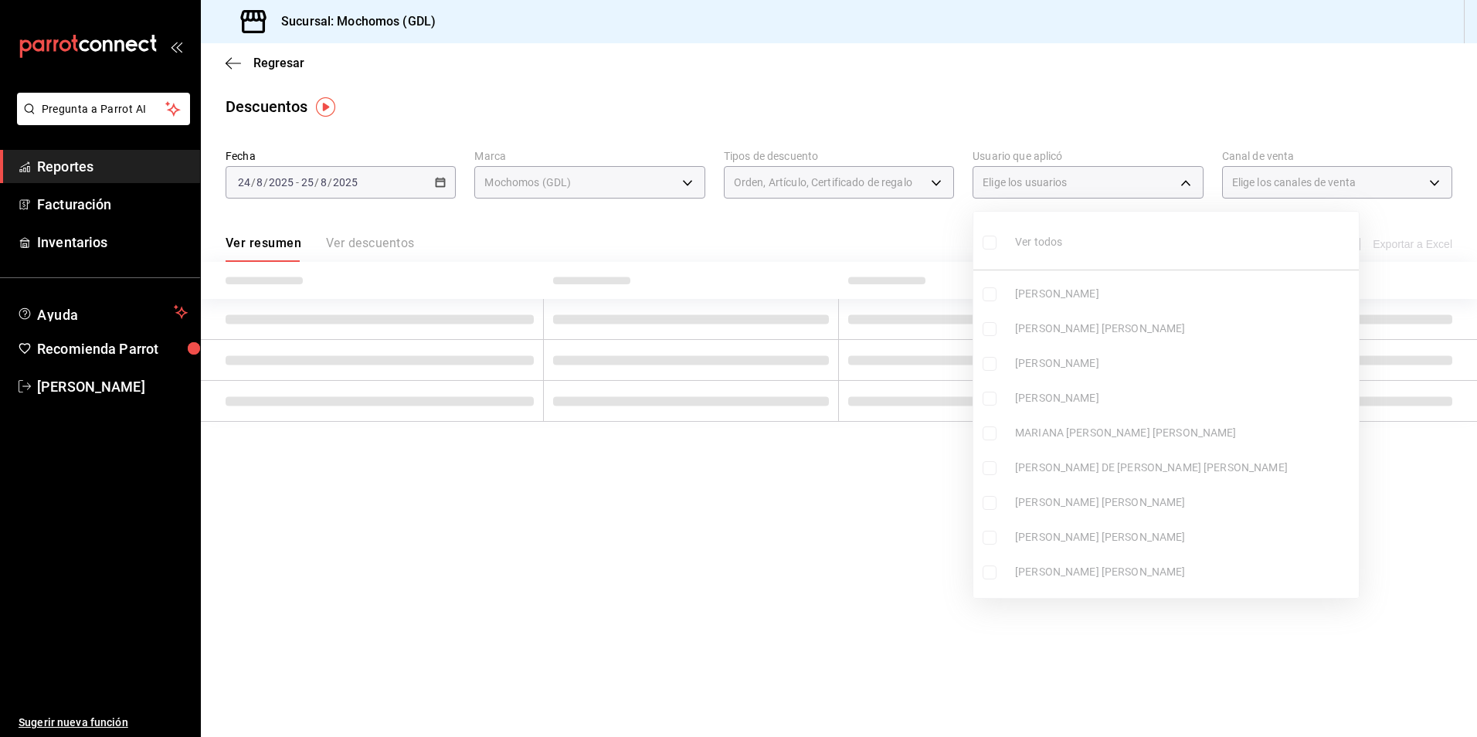
checkbox input "false"
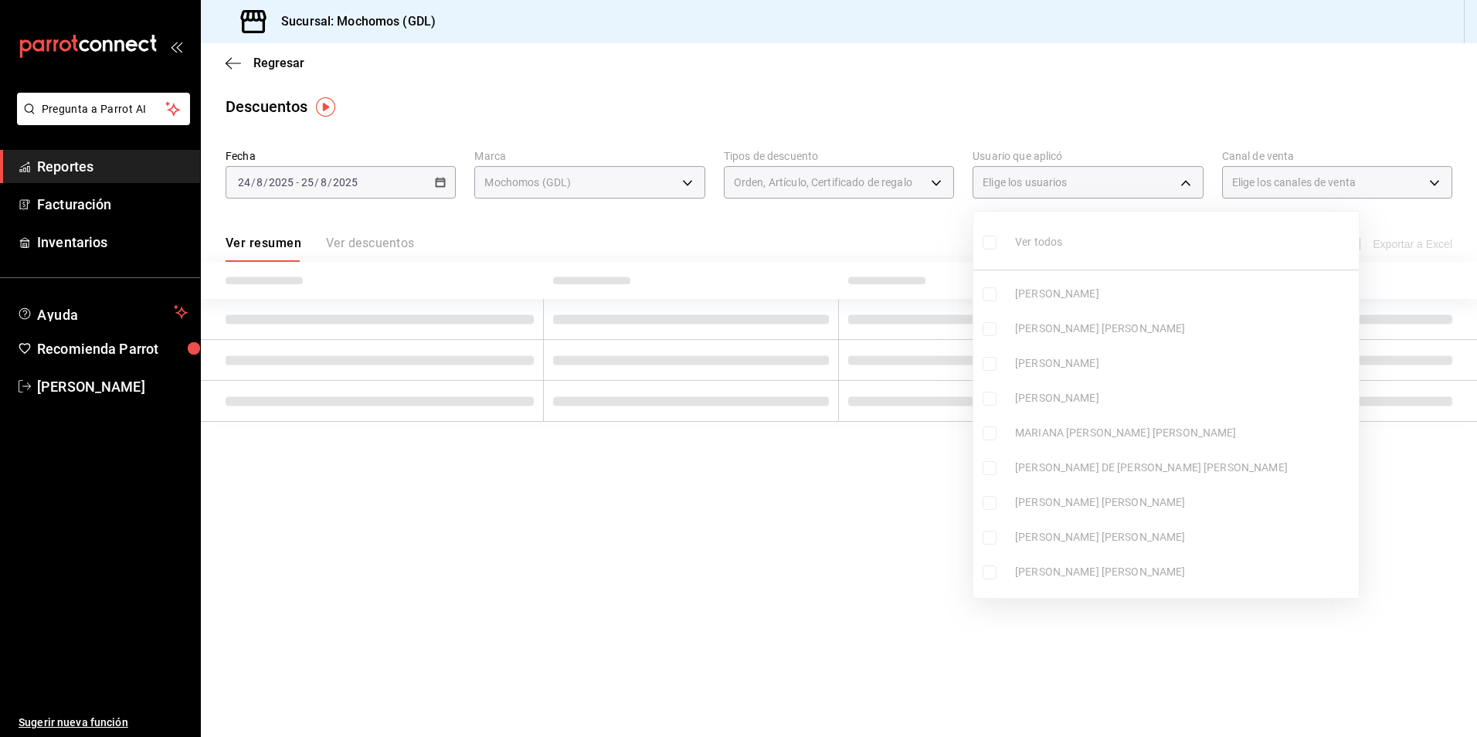
checkbox input "false"
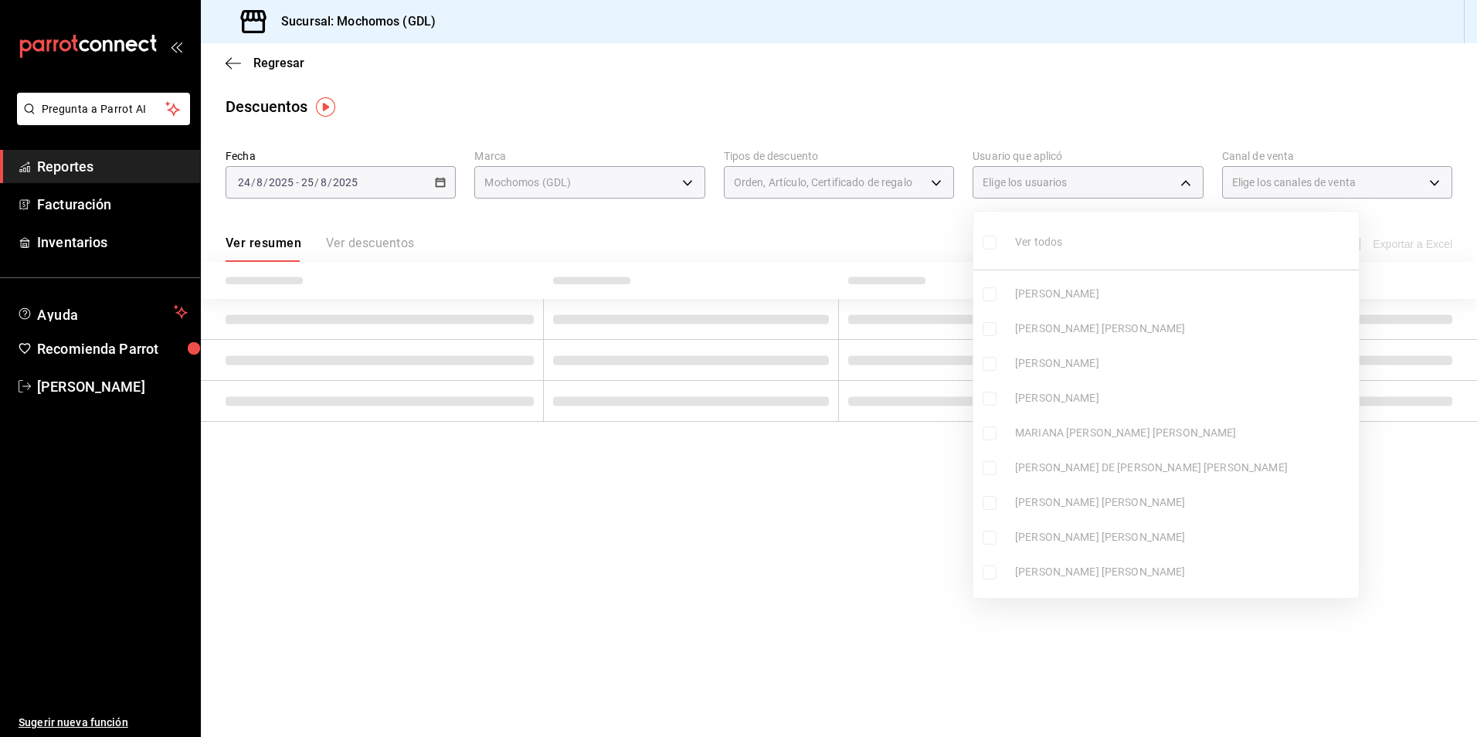
checkbox input "false"
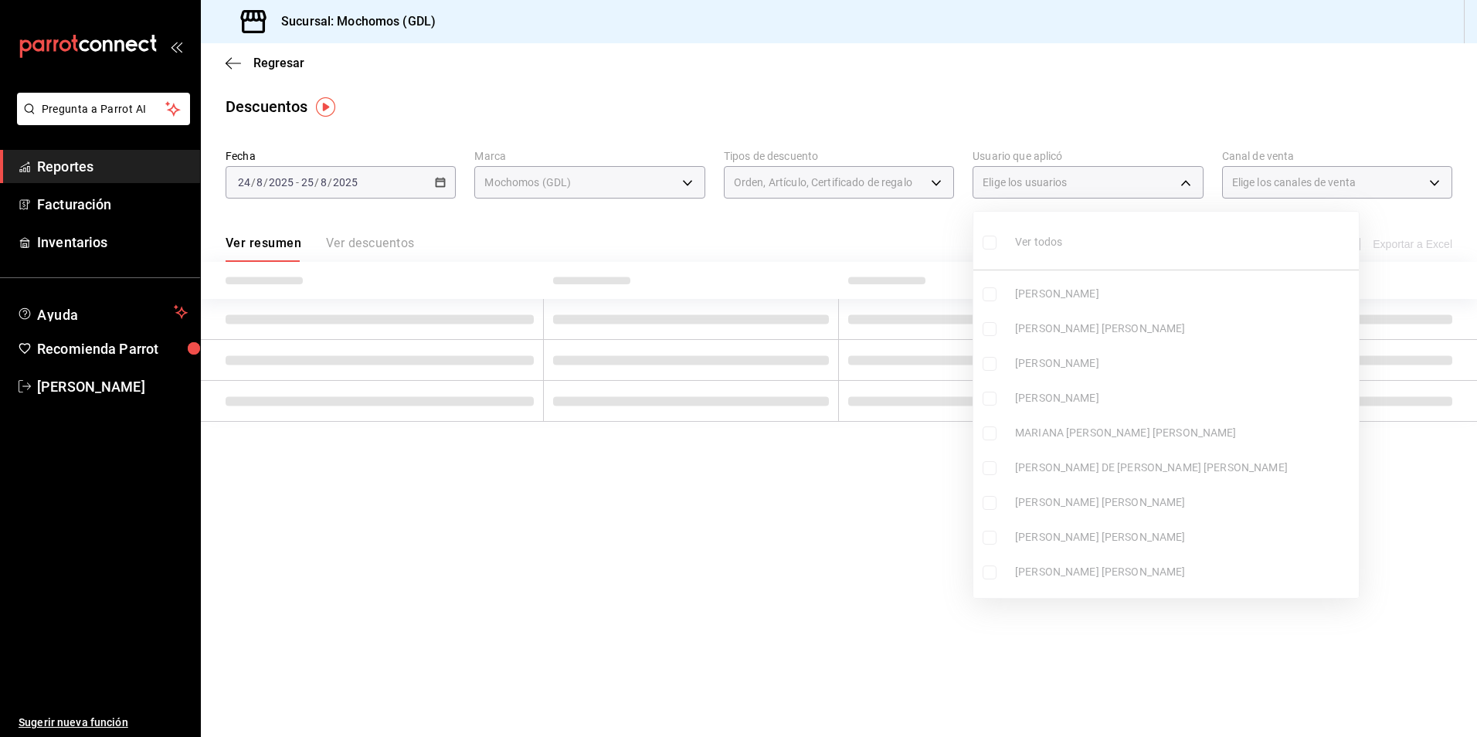
checkbox input "false"
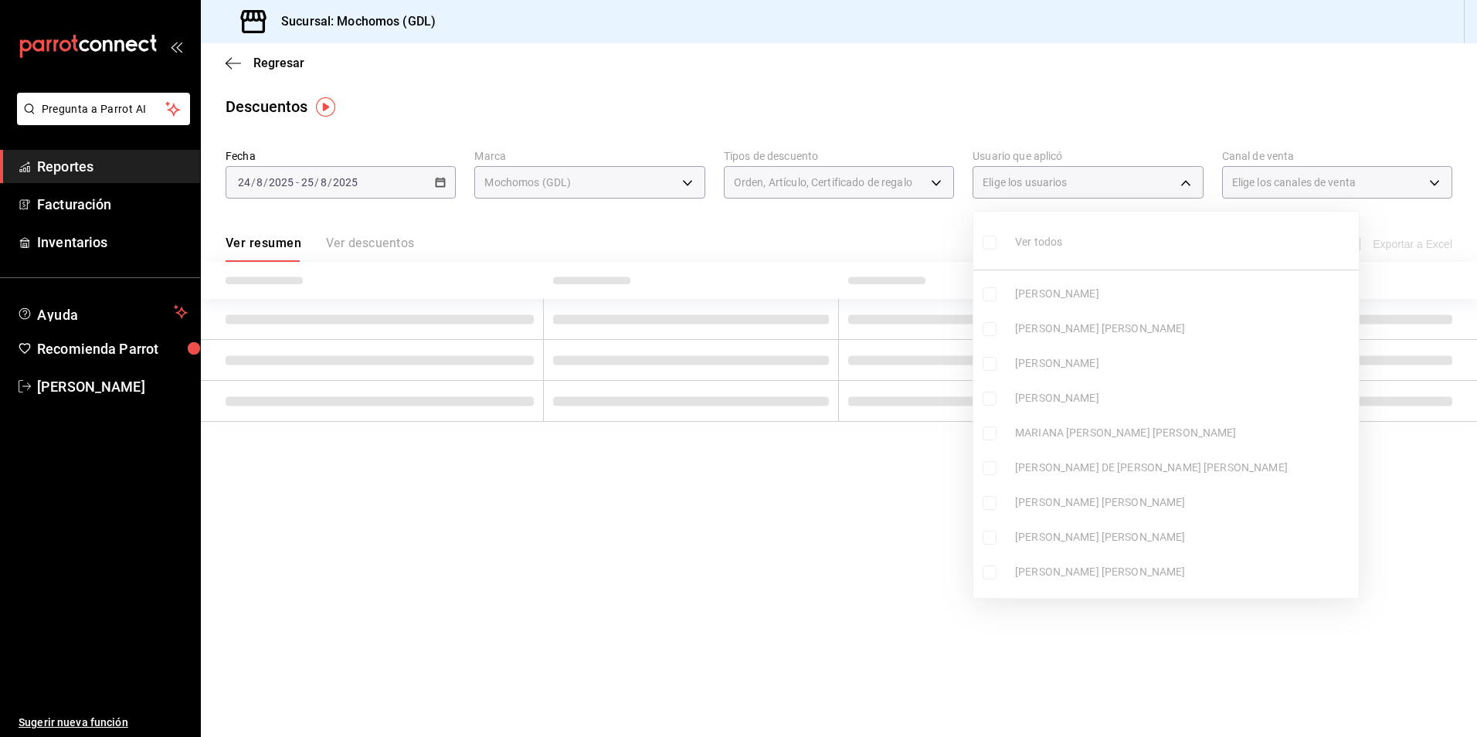
checkbox input "false"
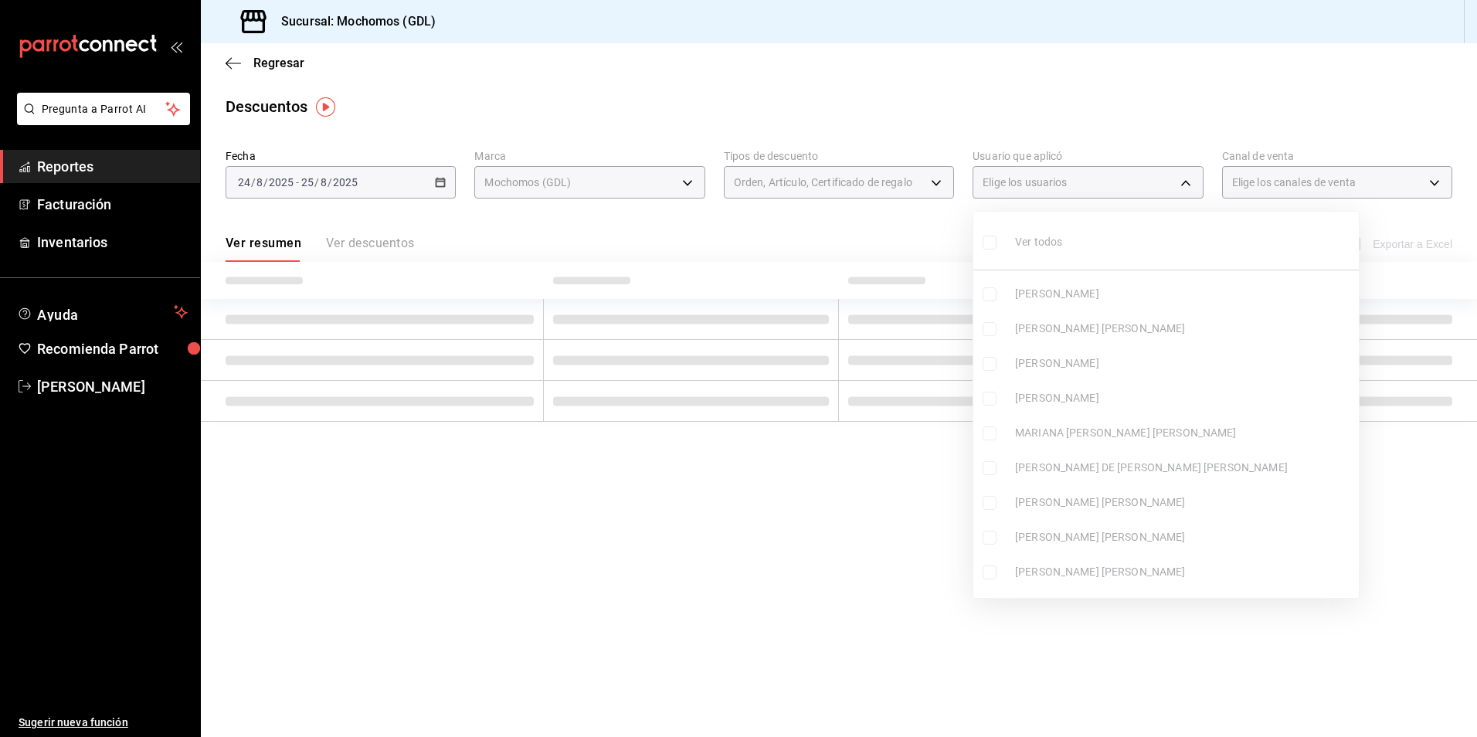
checkbox input "false"
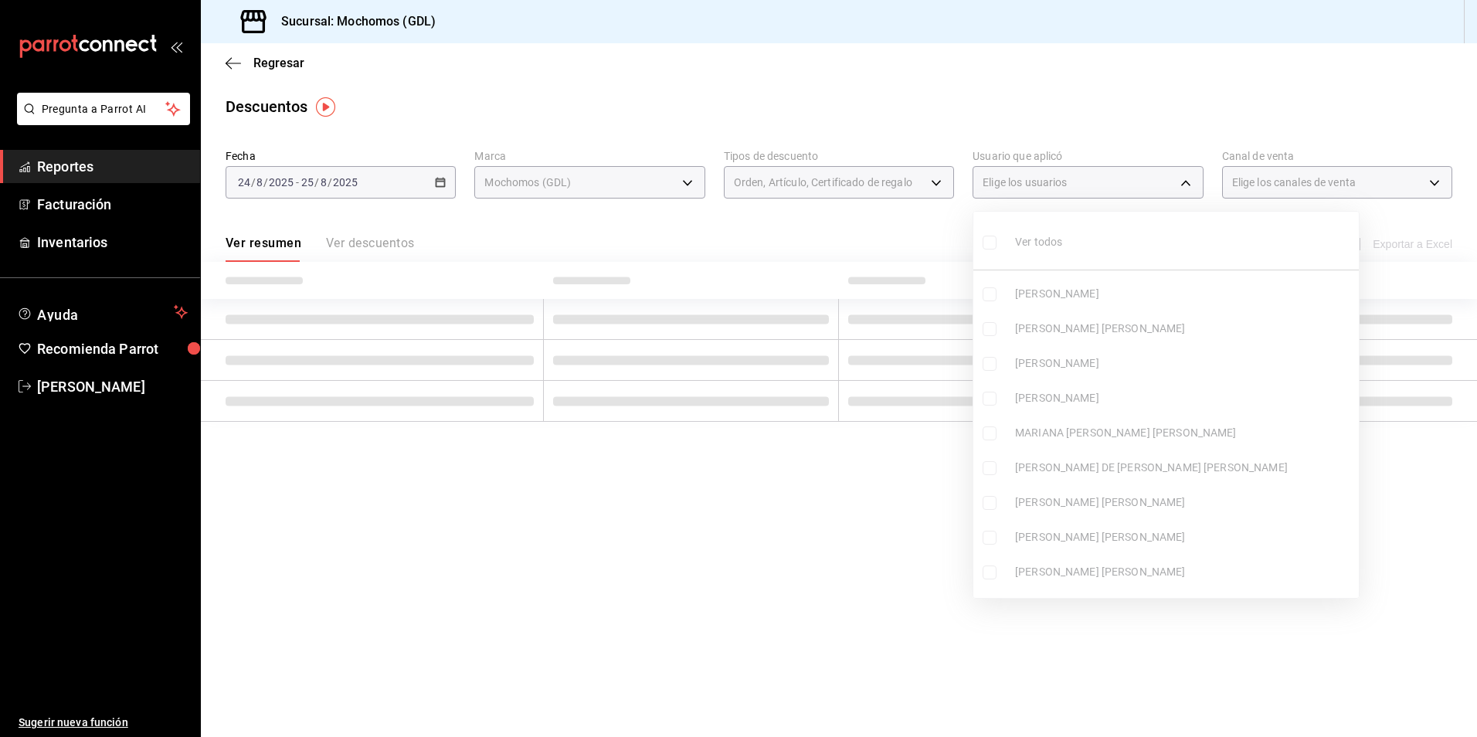
checkbox input "false"
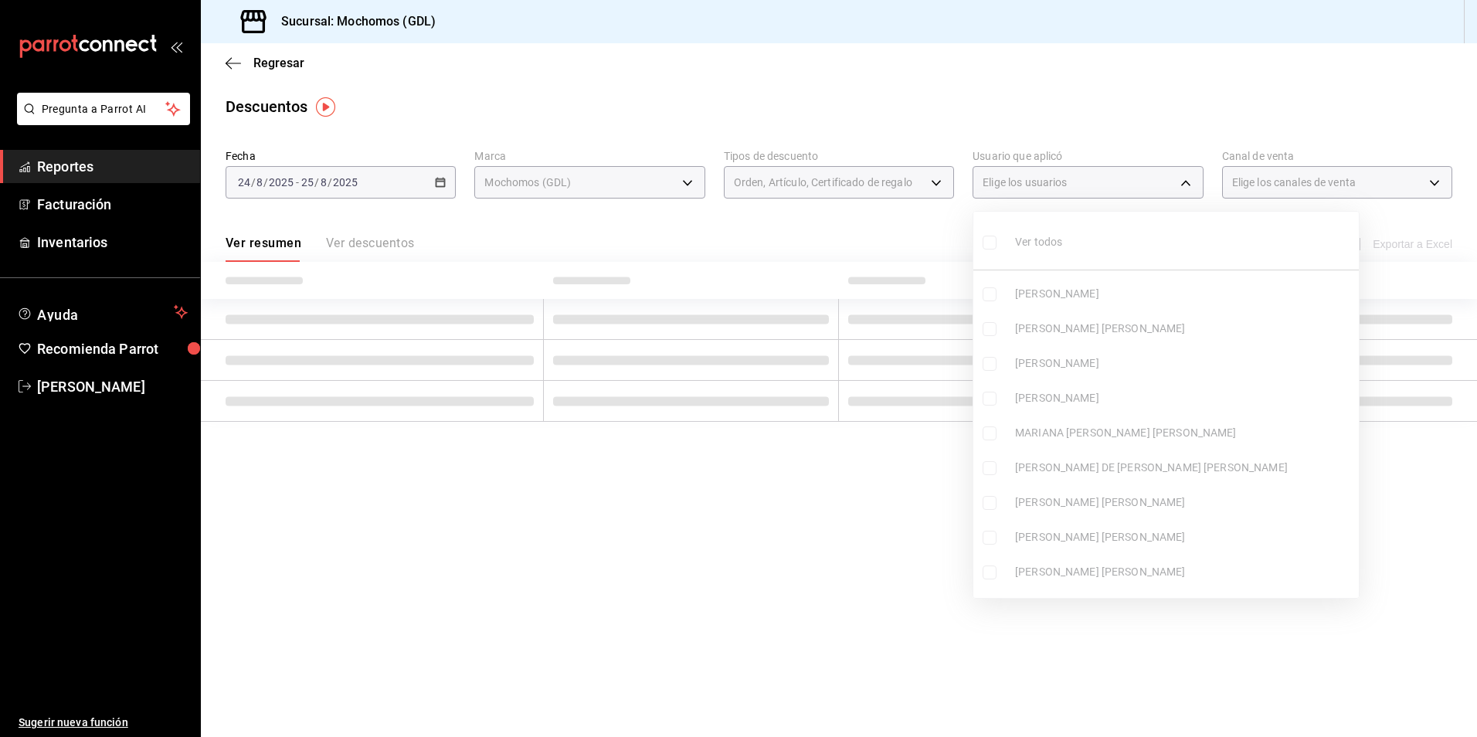
checkbox input "false"
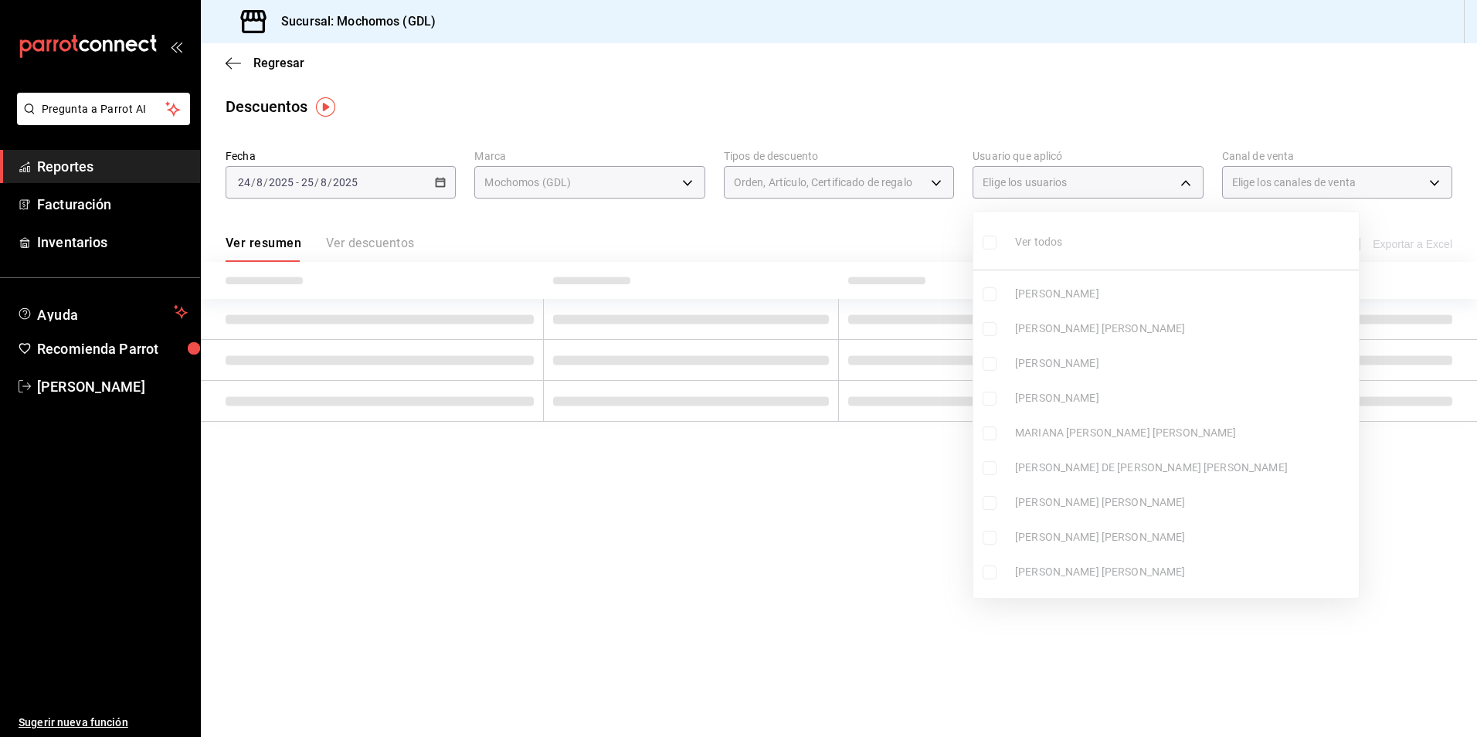
checkbox input "false"
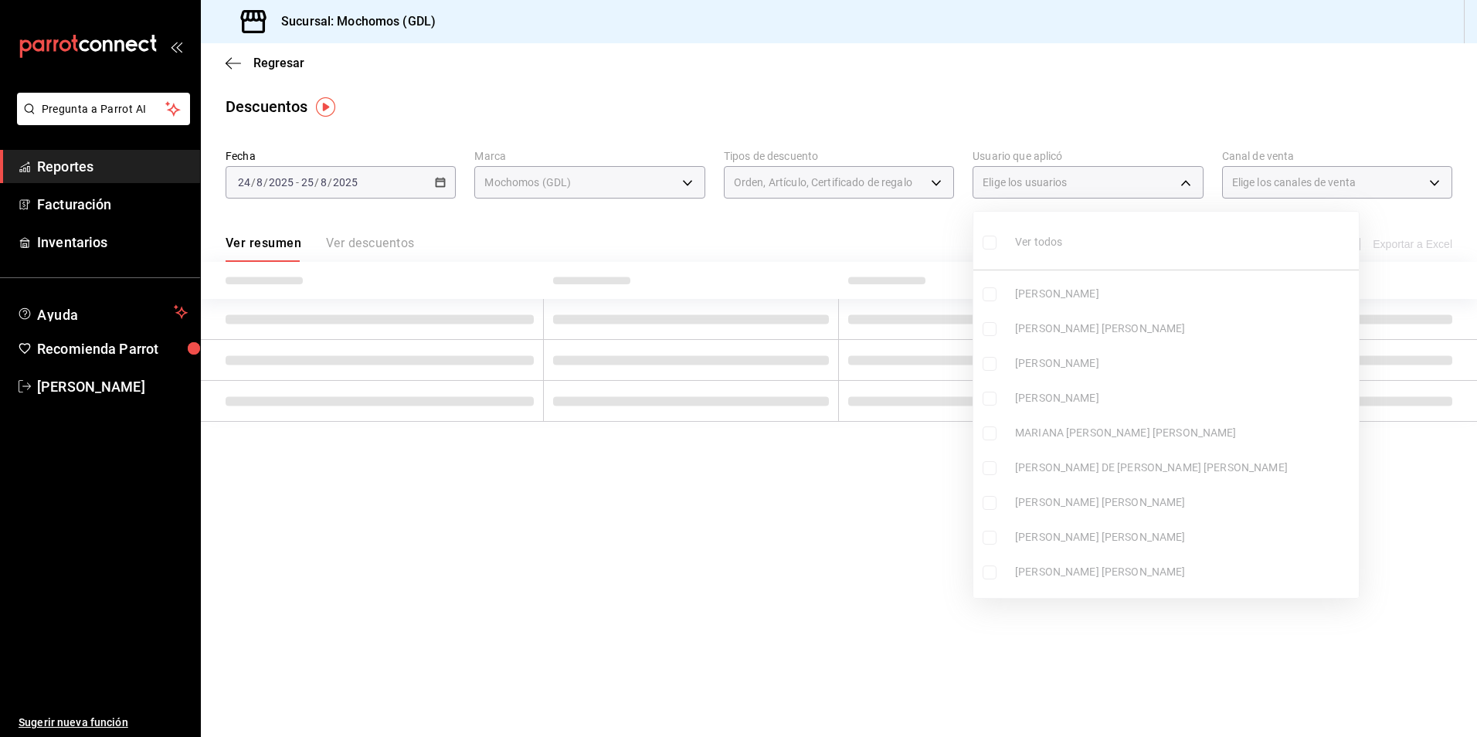
checkbox input "false"
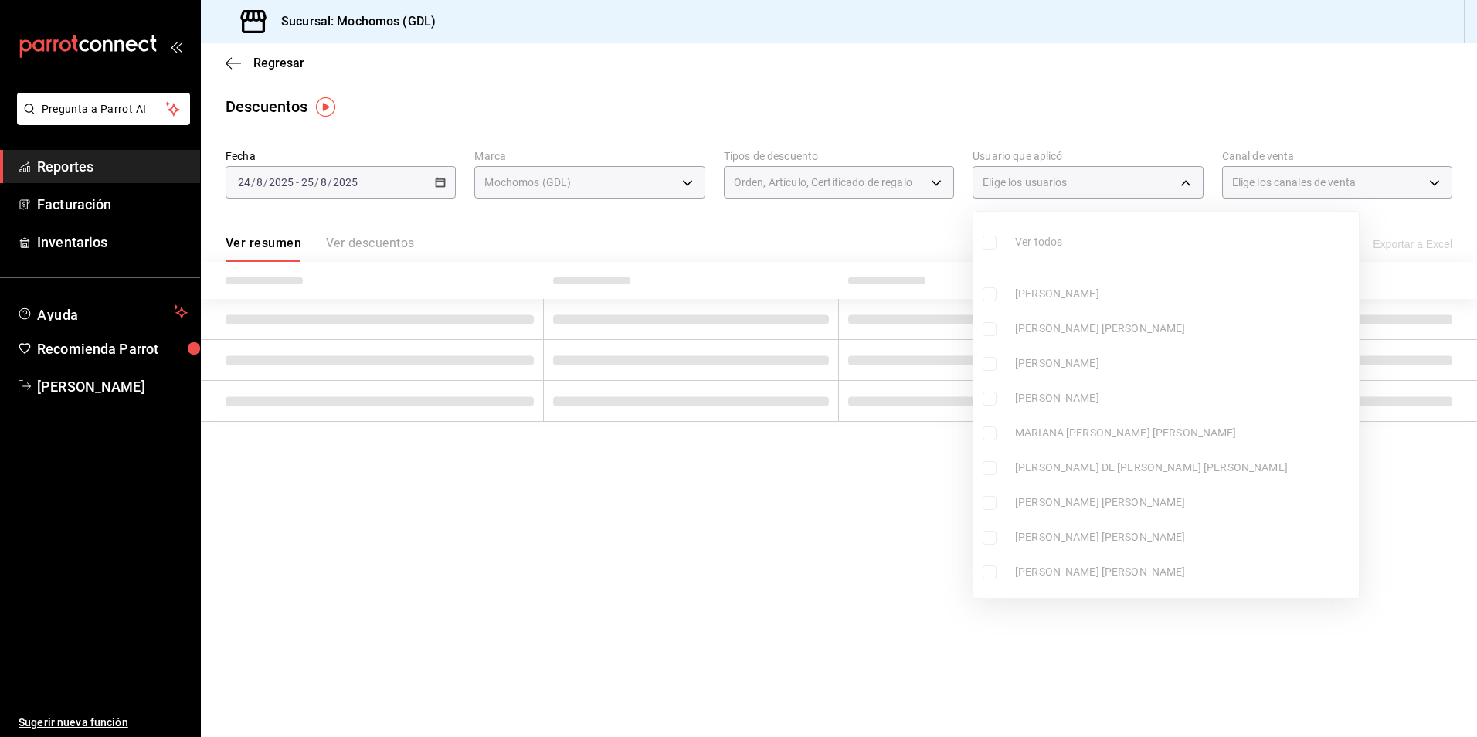
checkbox input "false"
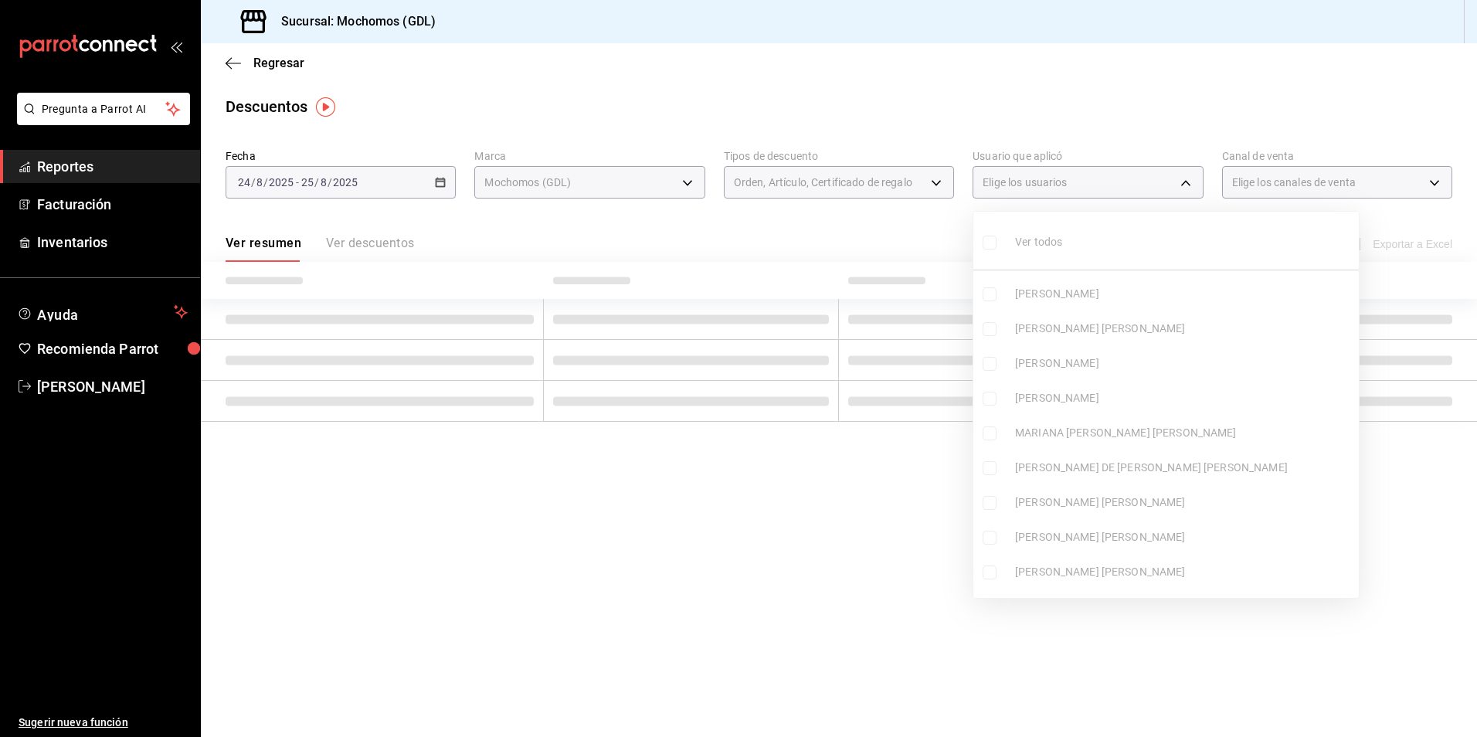
checkbox input "false"
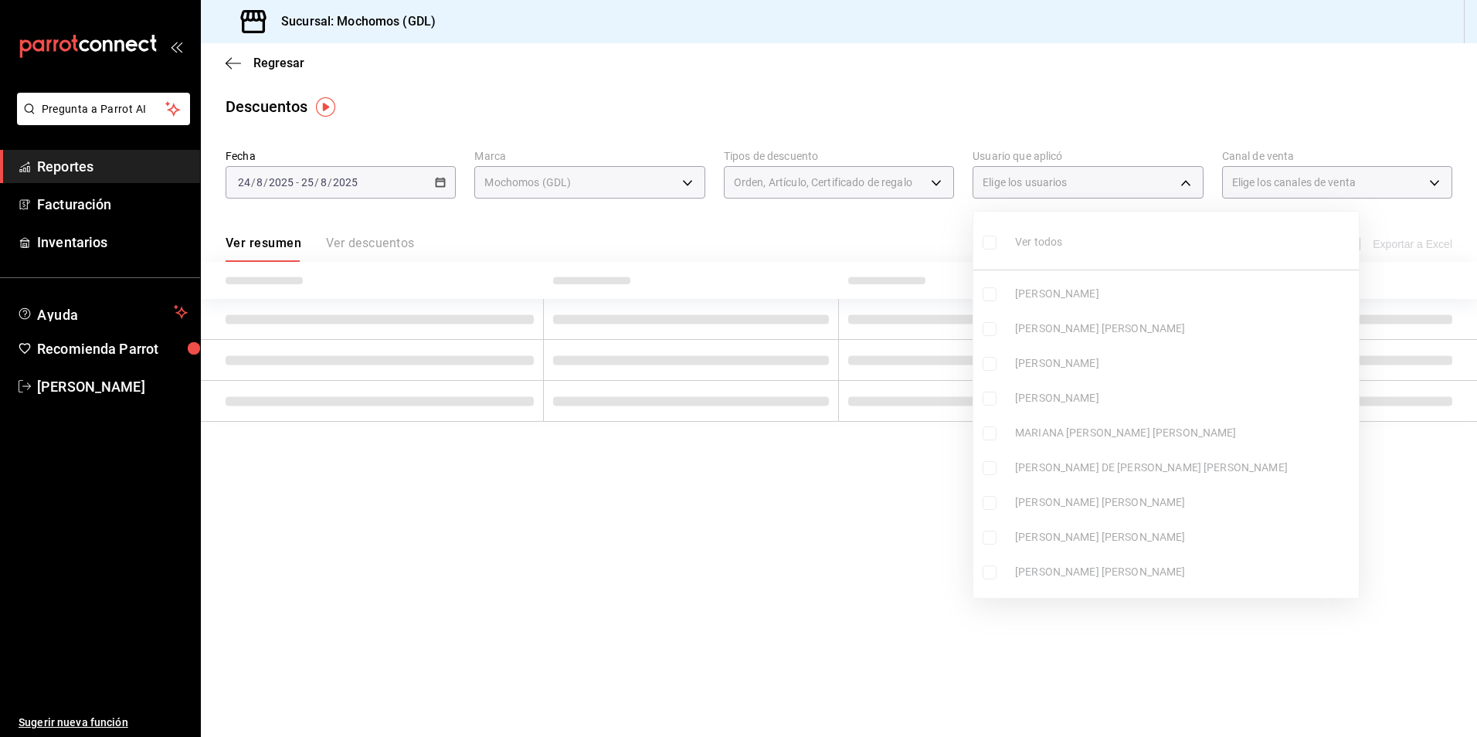
checkbox input "false"
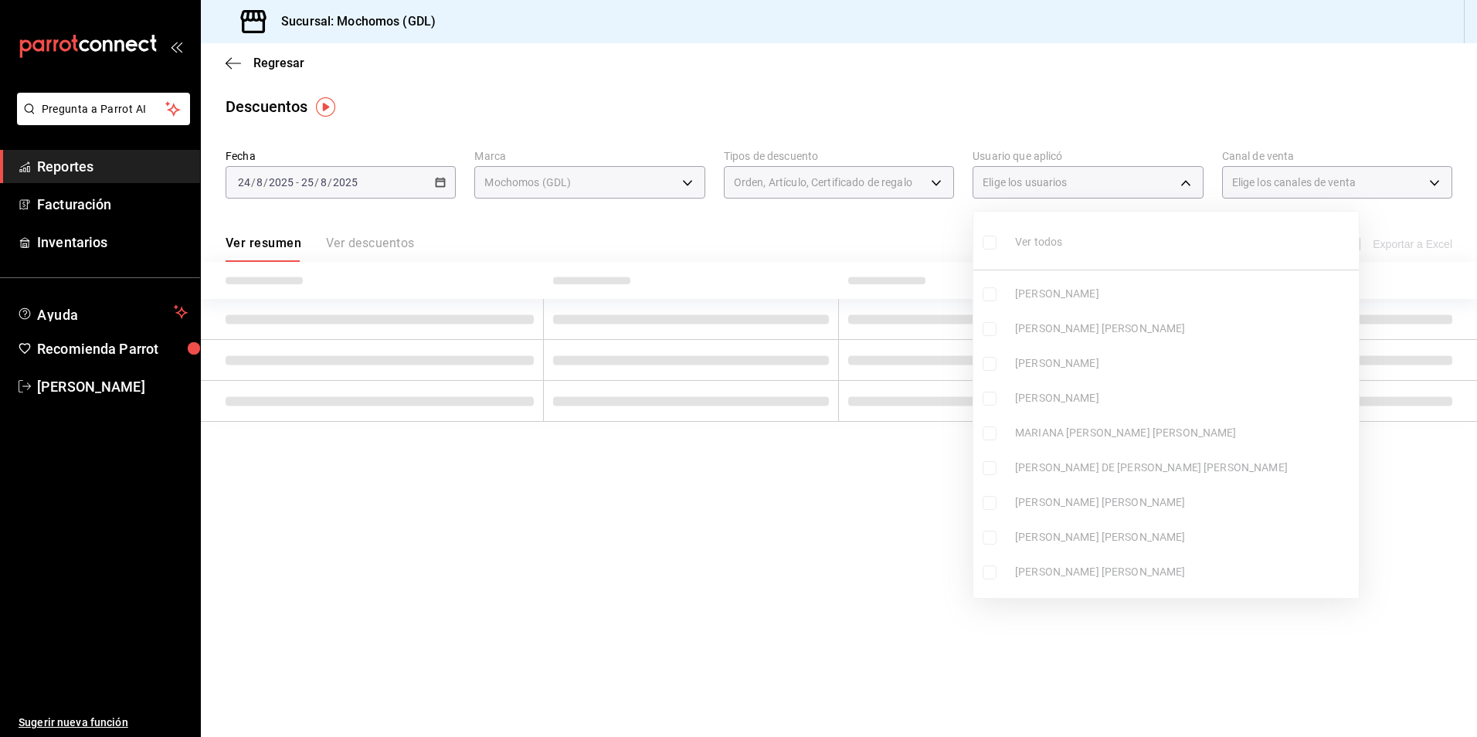
checkbox input "false"
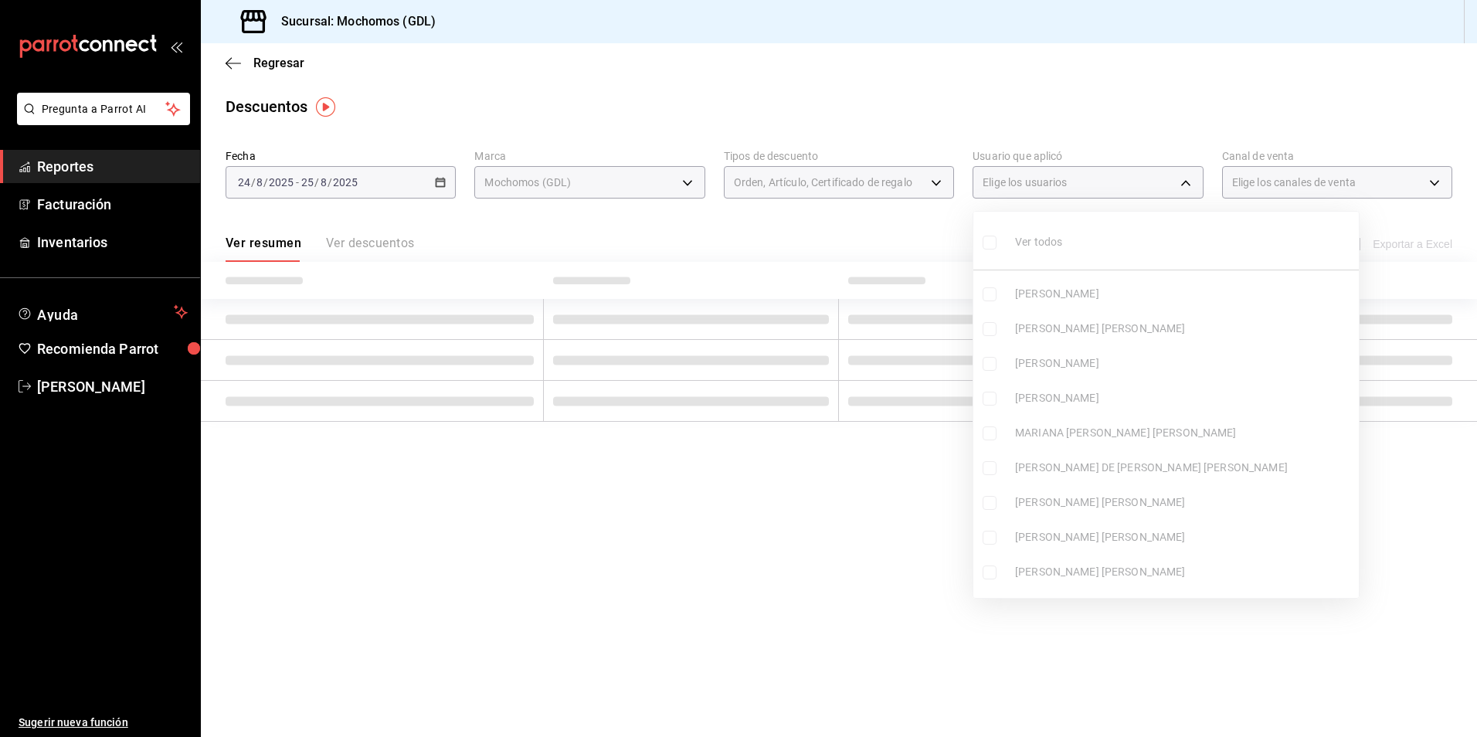
checkbox input "false"
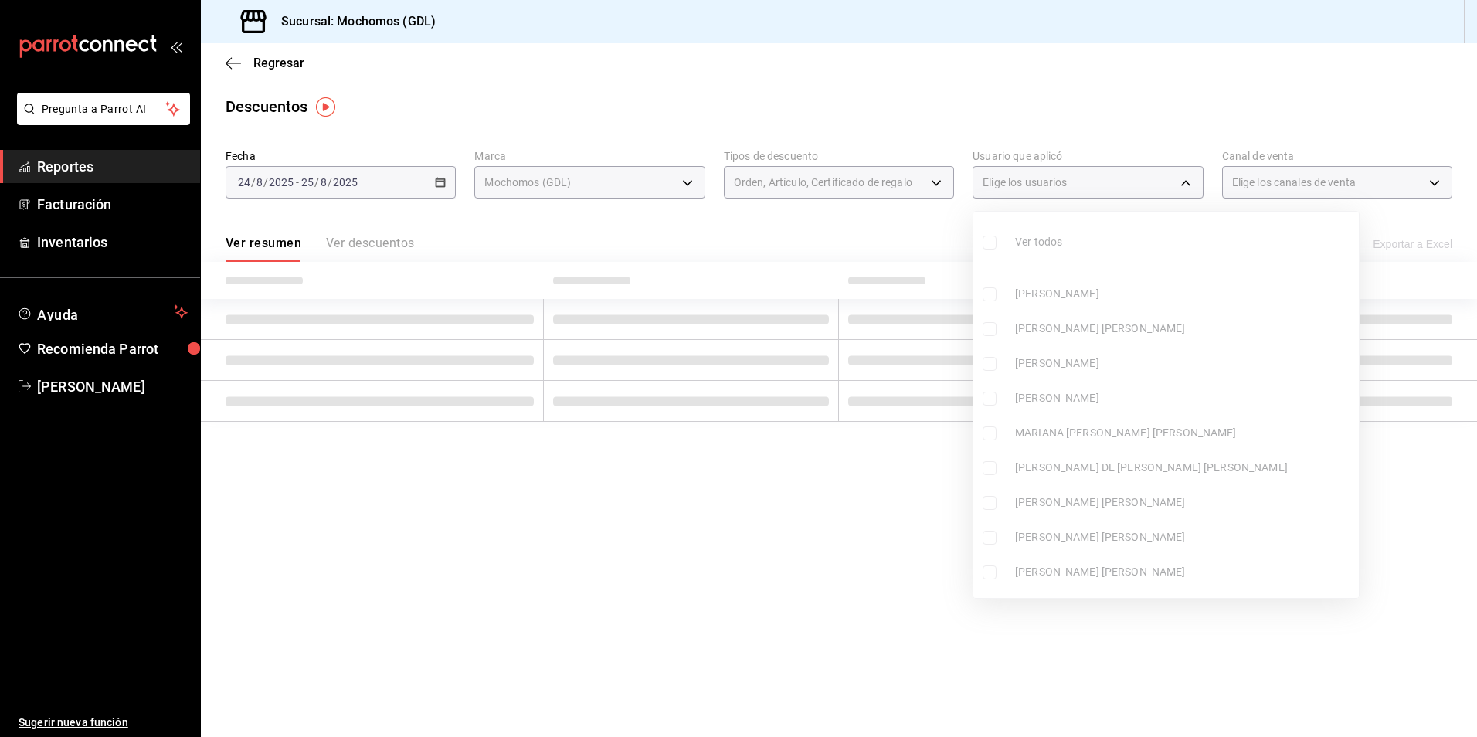
checkbox input "false"
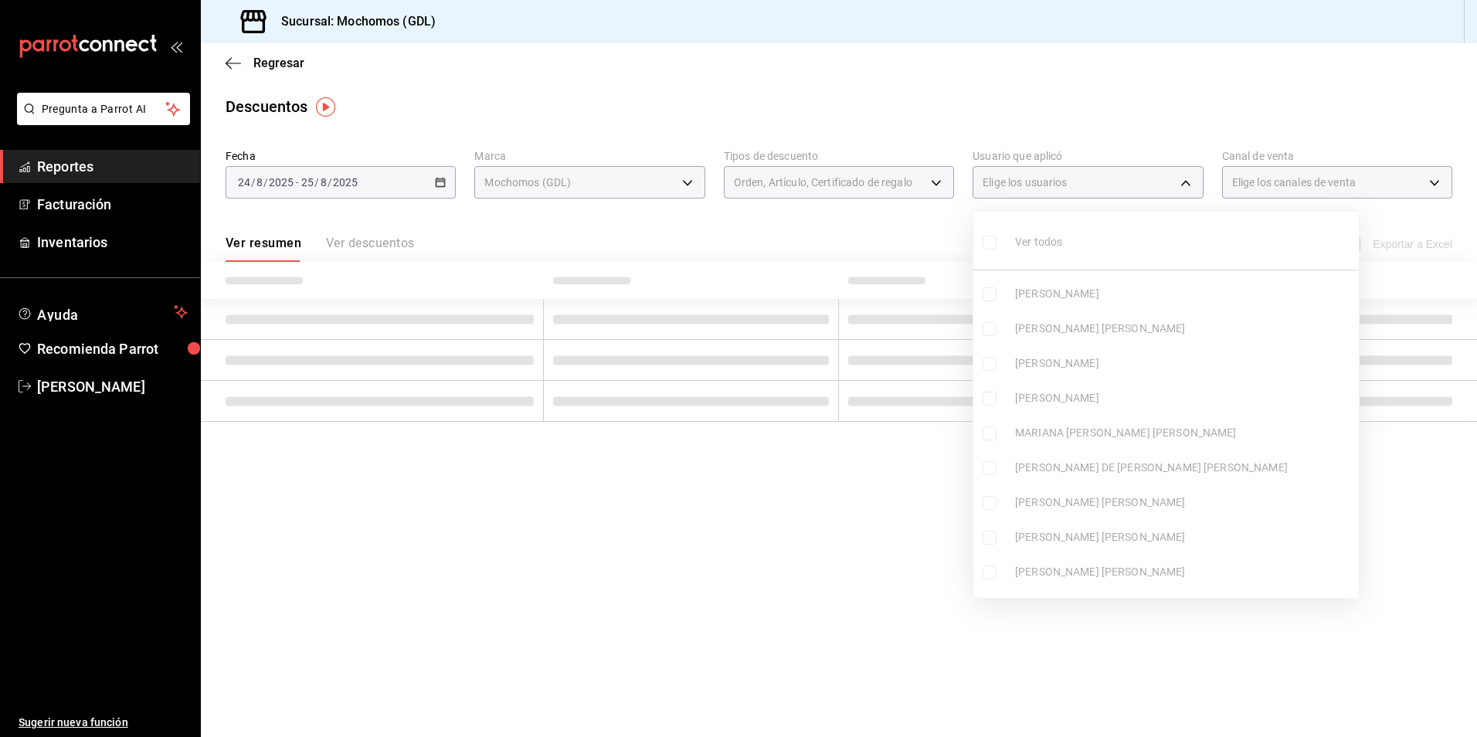
checkbox input "false"
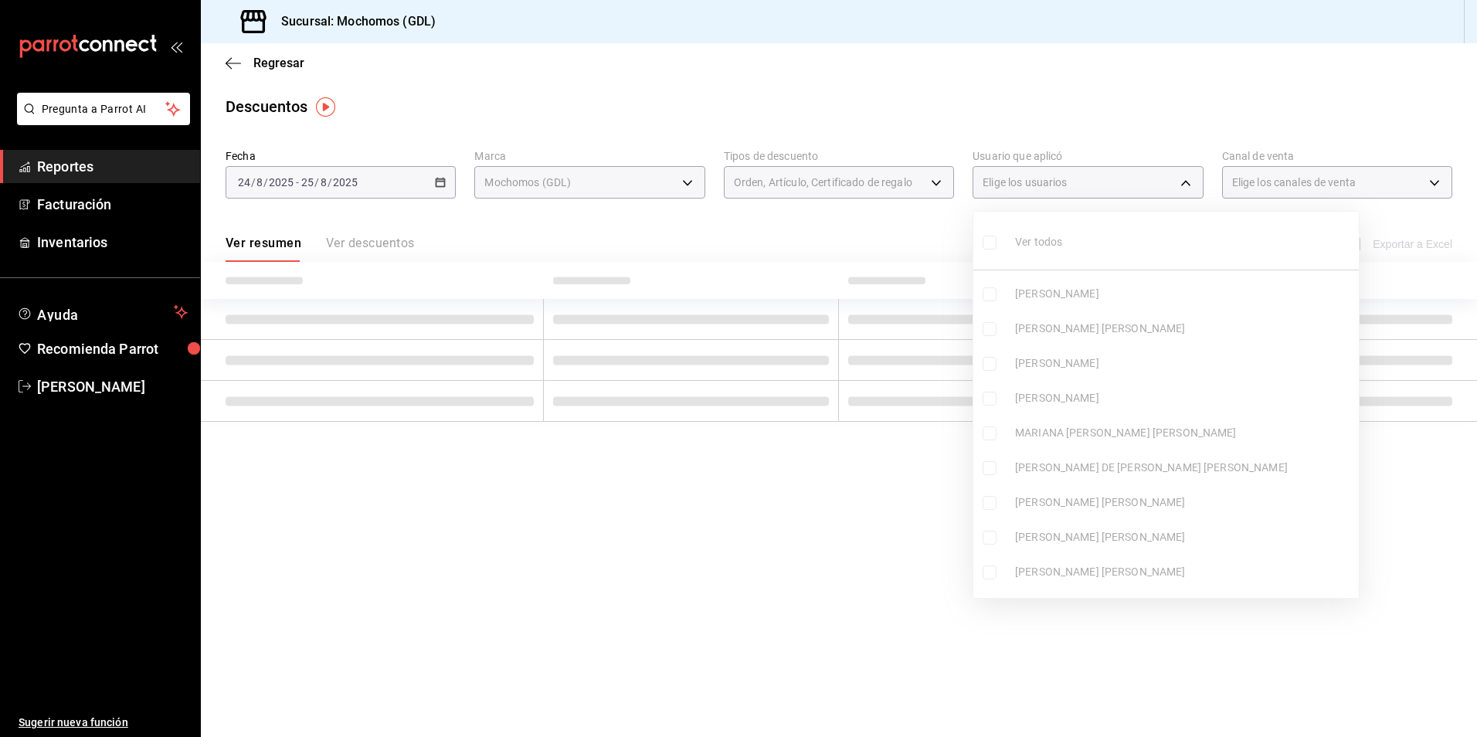
checkbox input "false"
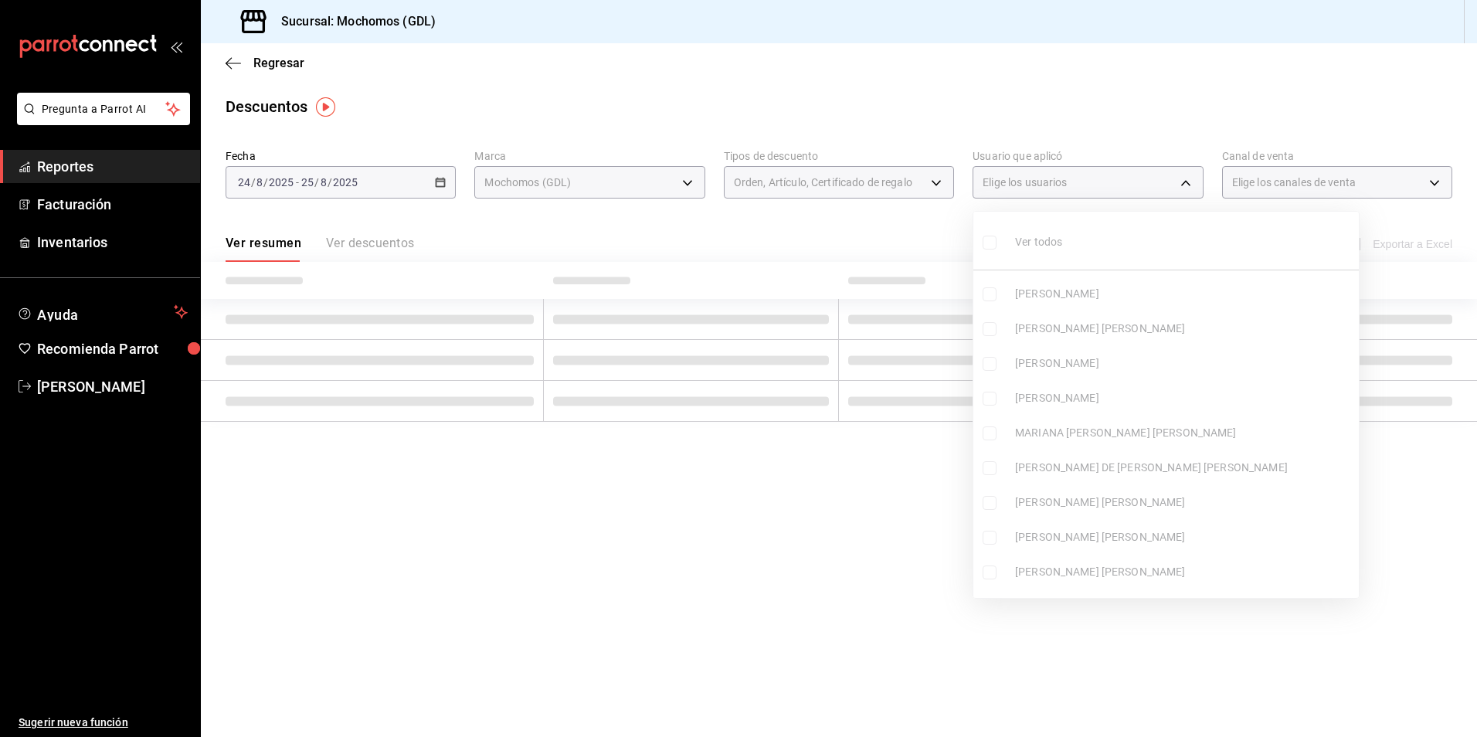
checkbox input "false"
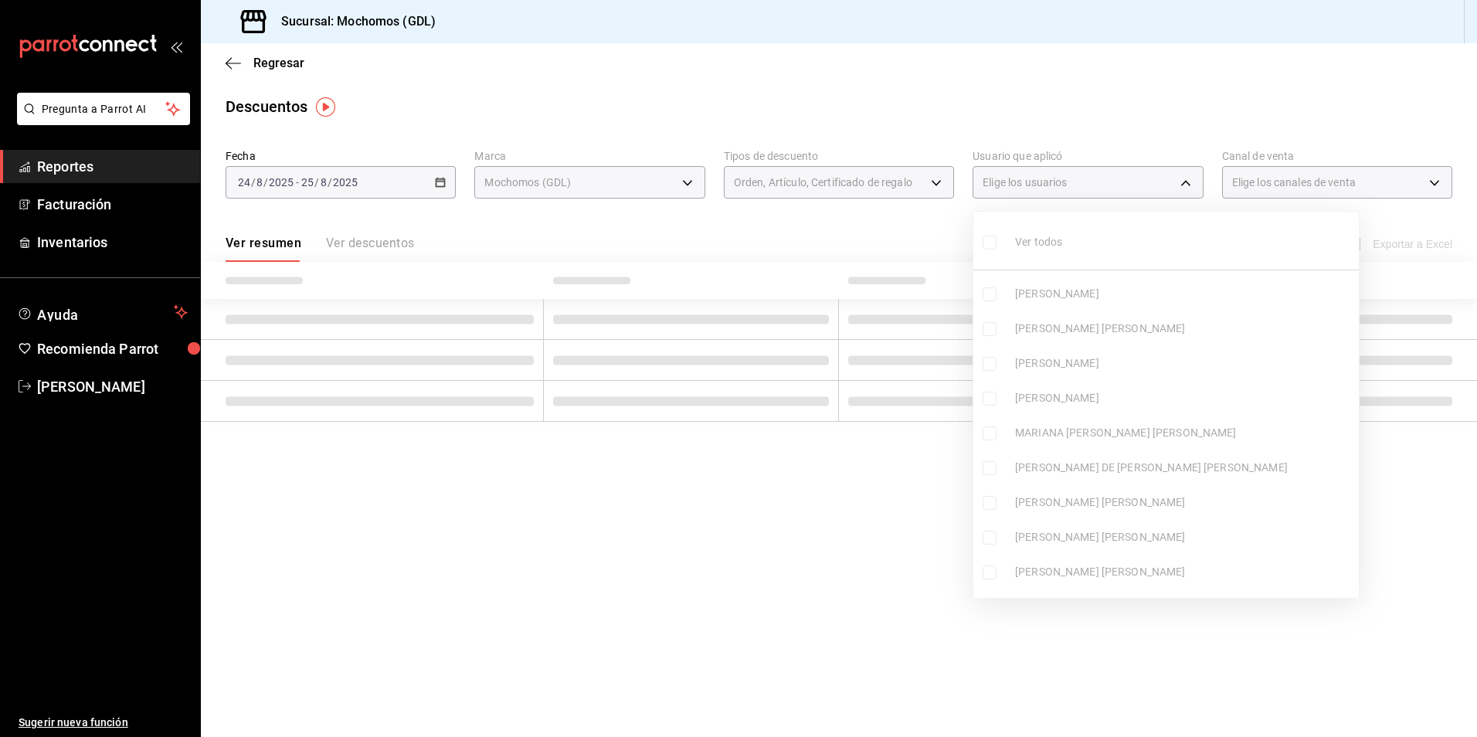
checkbox input "false"
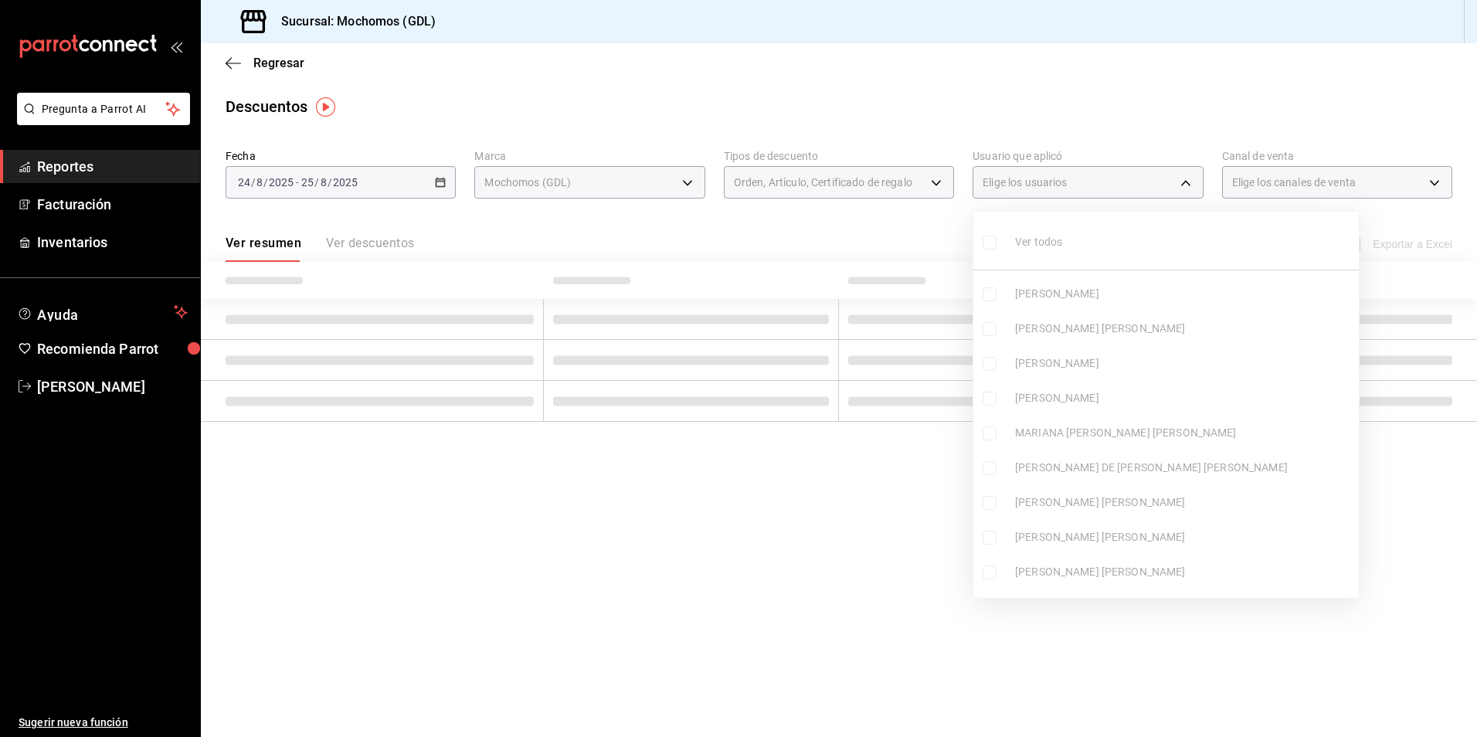
checkbox input "false"
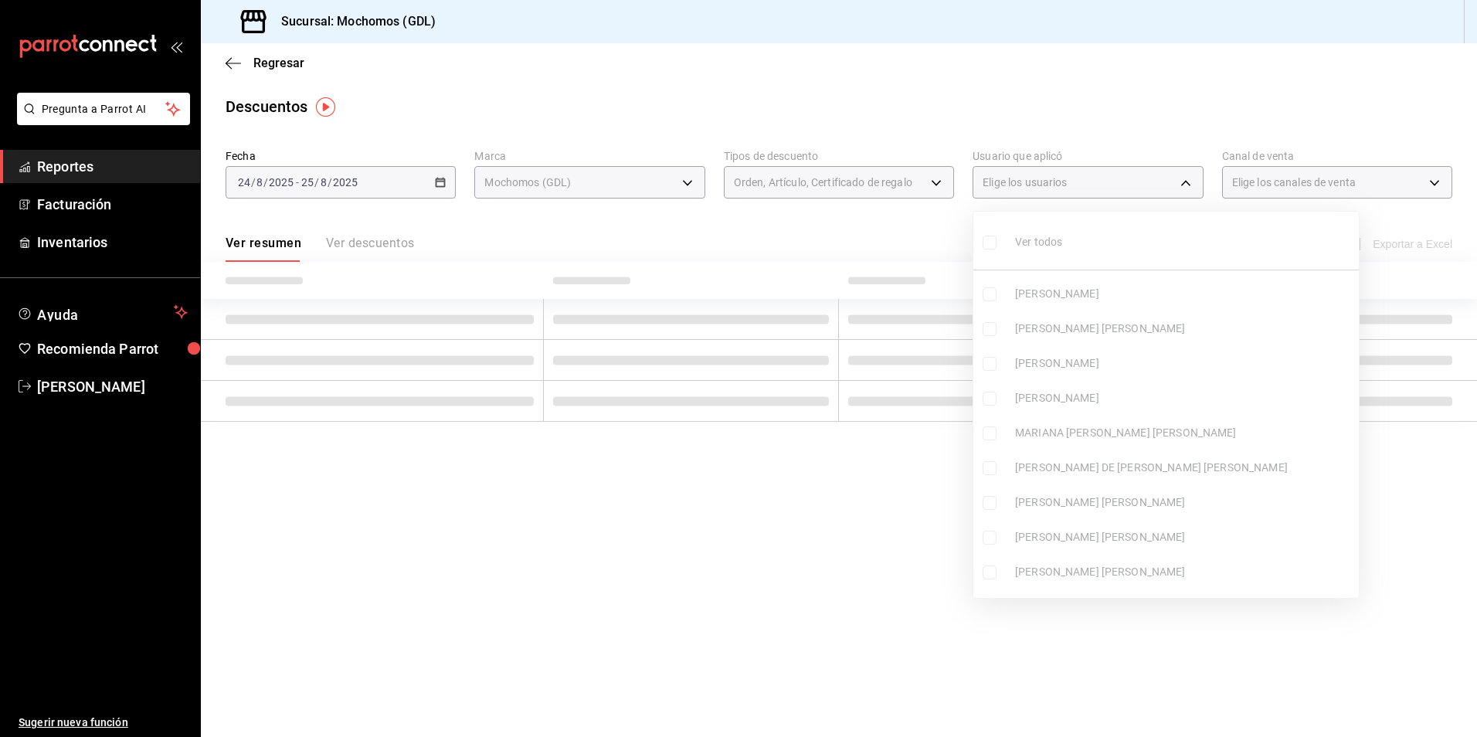
checkbox input "false"
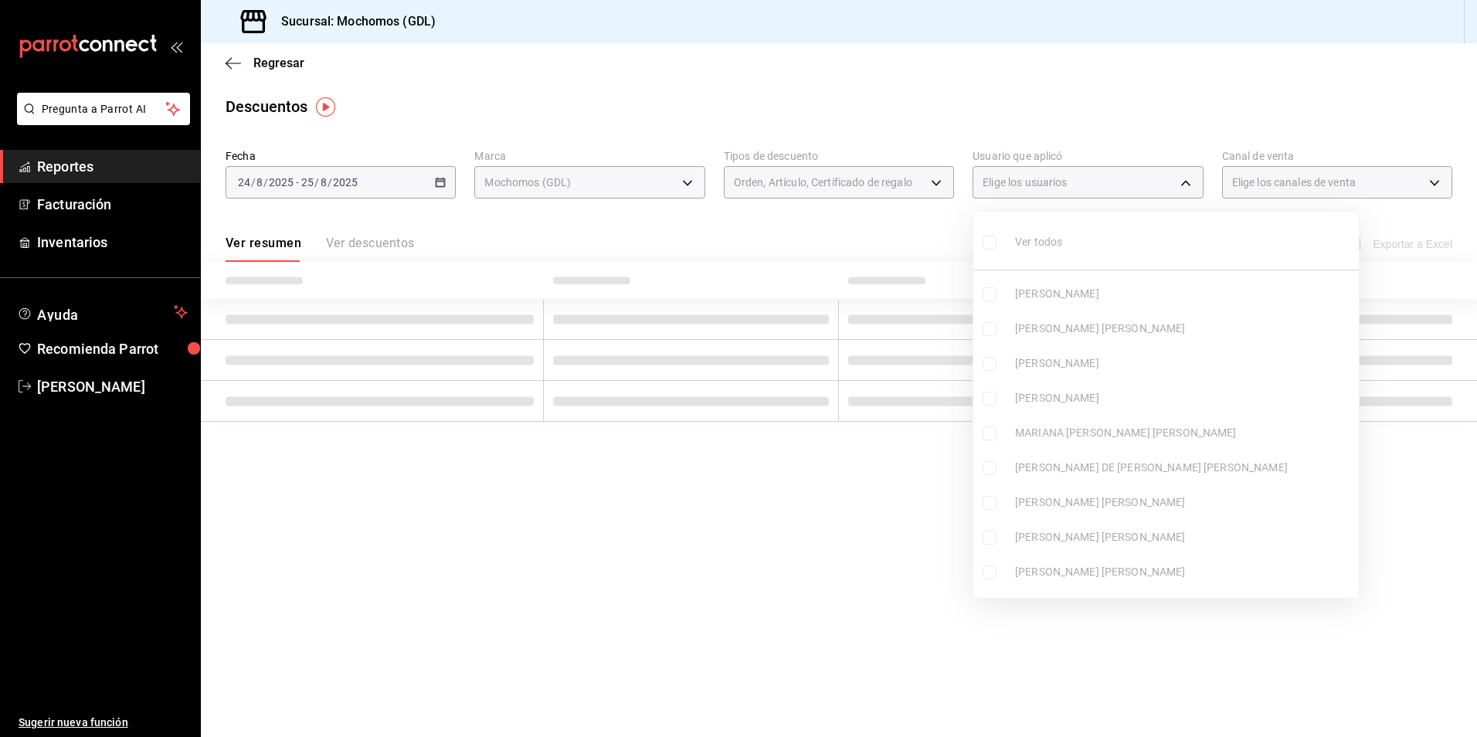
checkbox input "false"
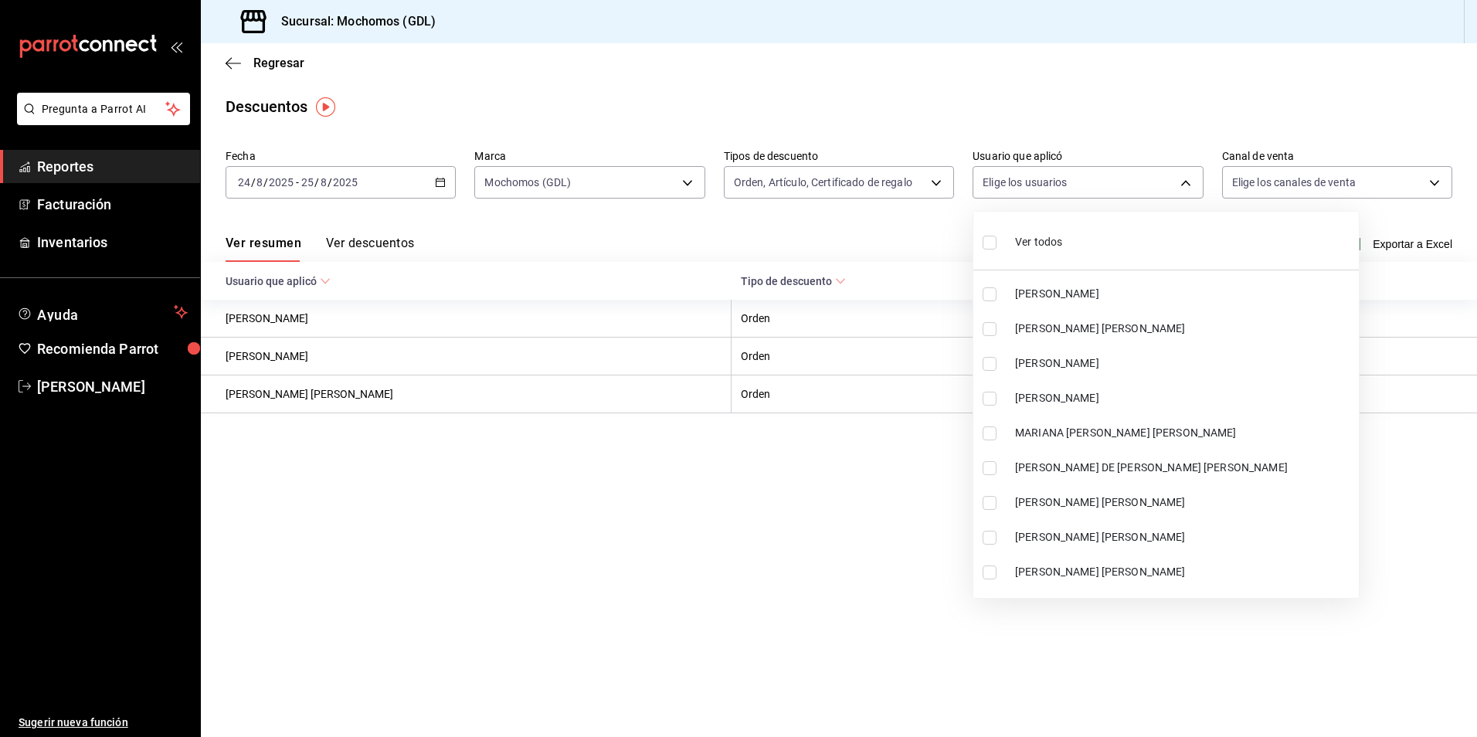
click at [988, 238] on input "checkbox" at bounding box center [990, 243] width 14 height 14
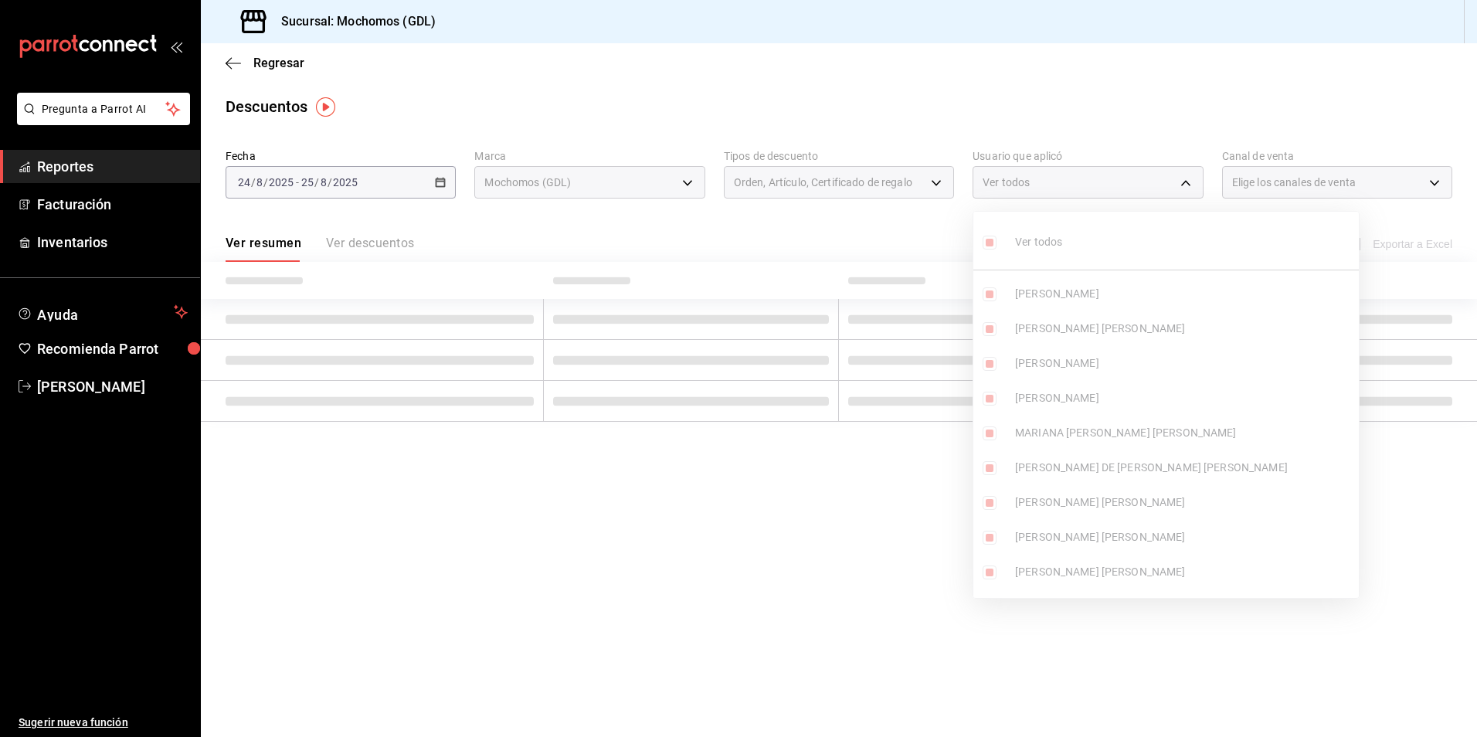
click at [945, 226] on div at bounding box center [738, 368] width 1477 height 737
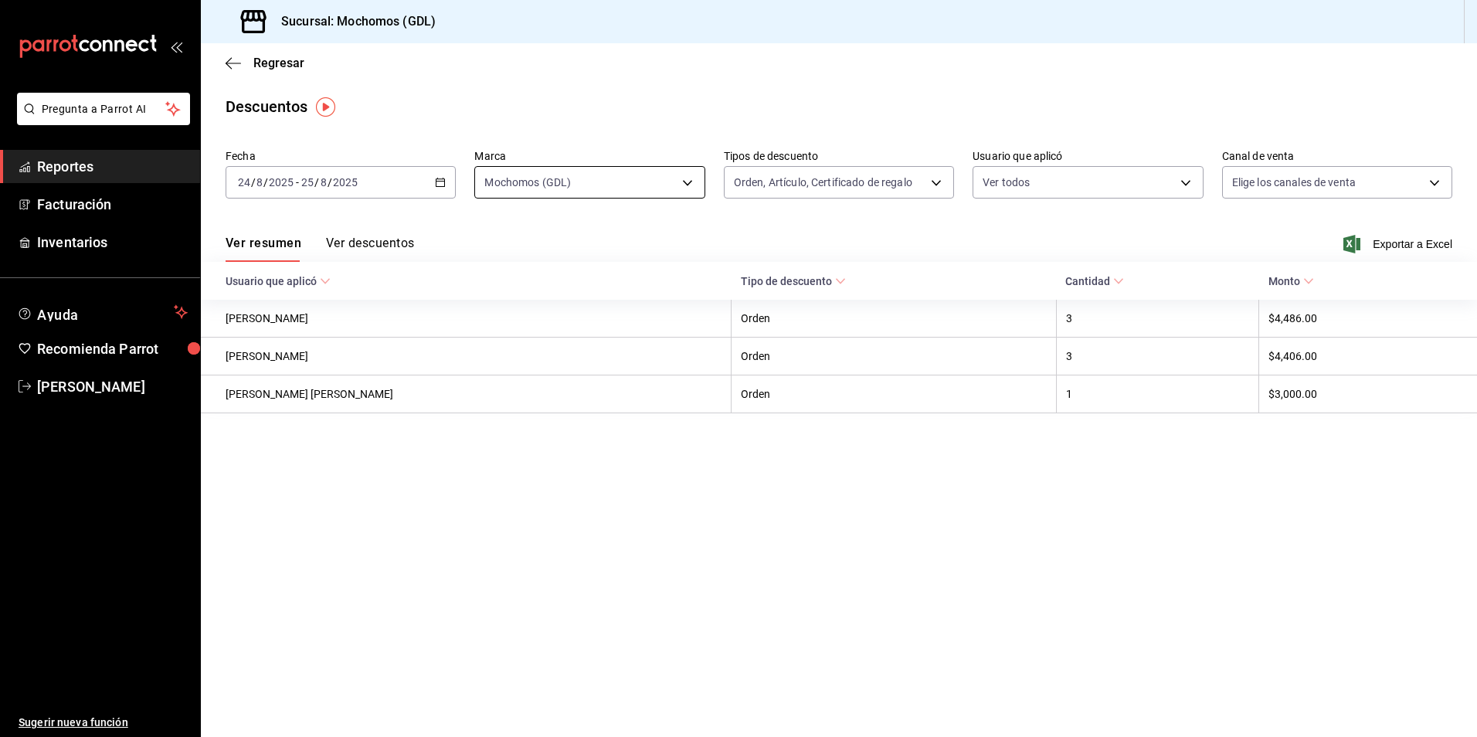
click at [675, 188] on body "Pregunta a Parrot AI Reportes Facturación Inventarios Ayuda Recomienda Parrot […" at bounding box center [738, 368] width 1477 height 737
click at [496, 331] on input "checkbox" at bounding box center [491, 329] width 14 height 14
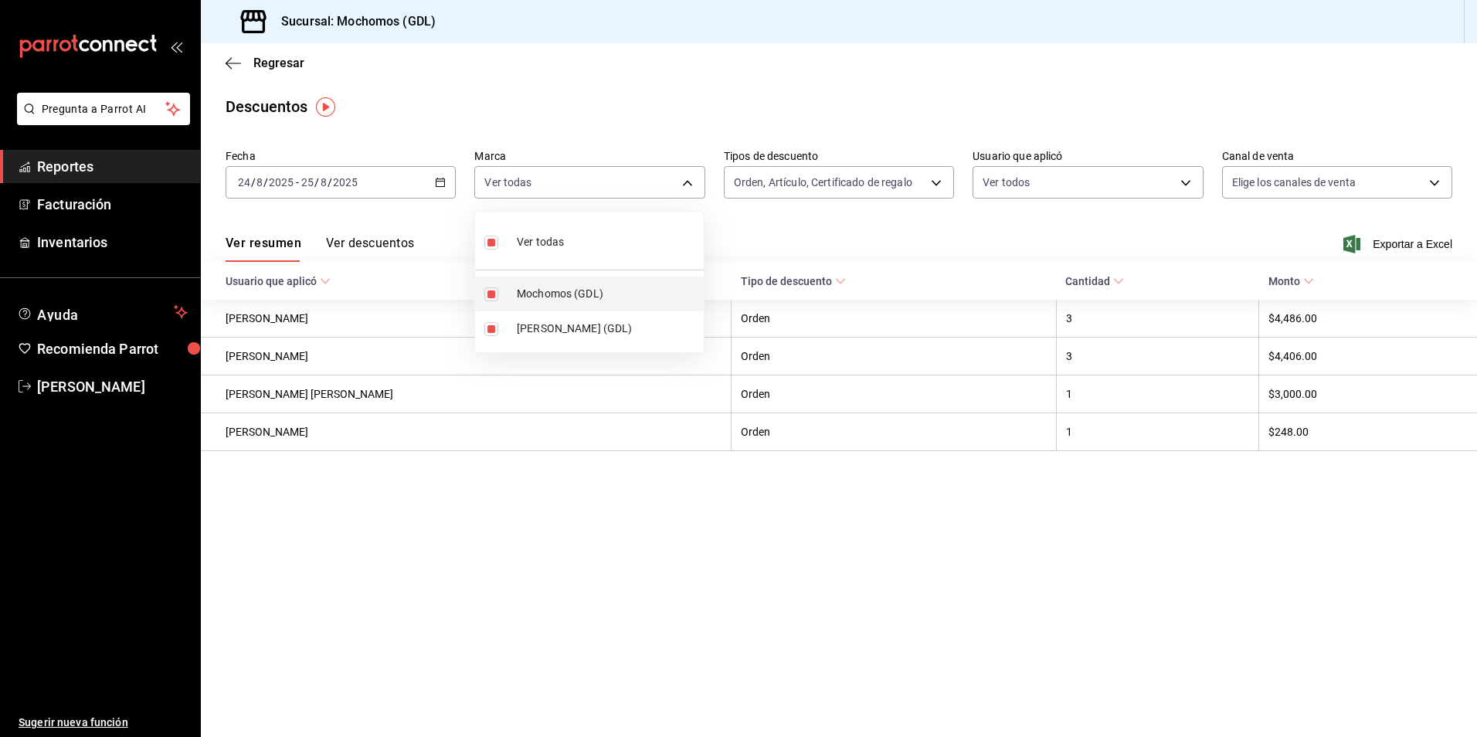
click at [499, 293] on label at bounding box center [494, 294] width 20 height 14
click at [498, 293] on input "checkbox" at bounding box center [491, 294] width 14 height 14
click at [495, 294] on input "checkbox" at bounding box center [491, 294] width 14 height 14
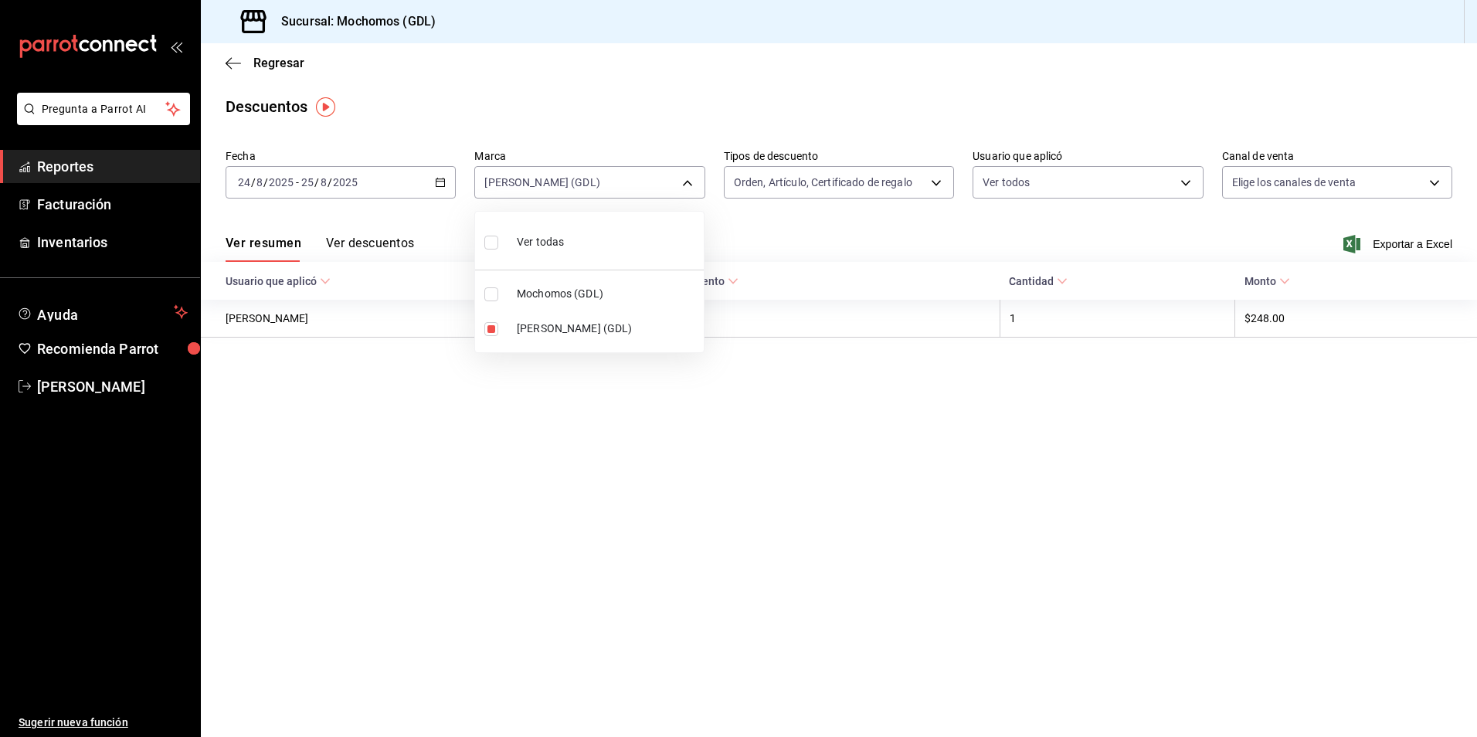
click at [760, 242] on div at bounding box center [738, 368] width 1477 height 737
